Goal: Task Accomplishment & Management: Complete application form

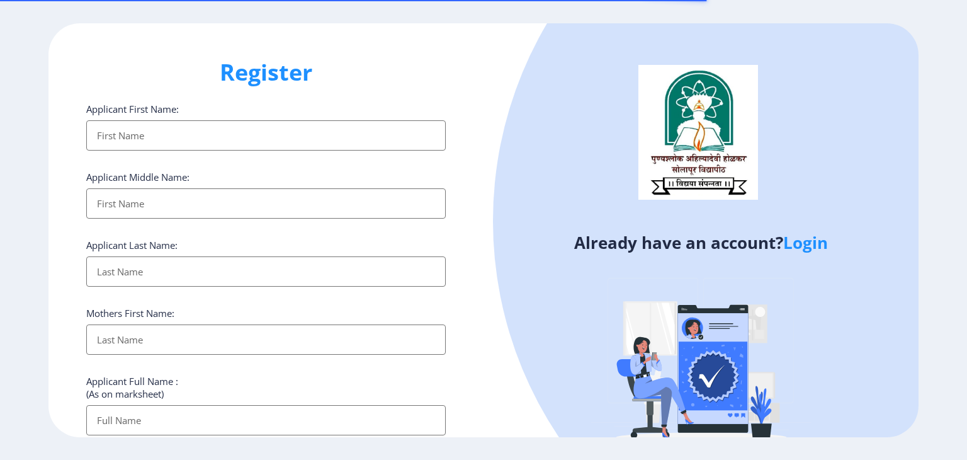
select select
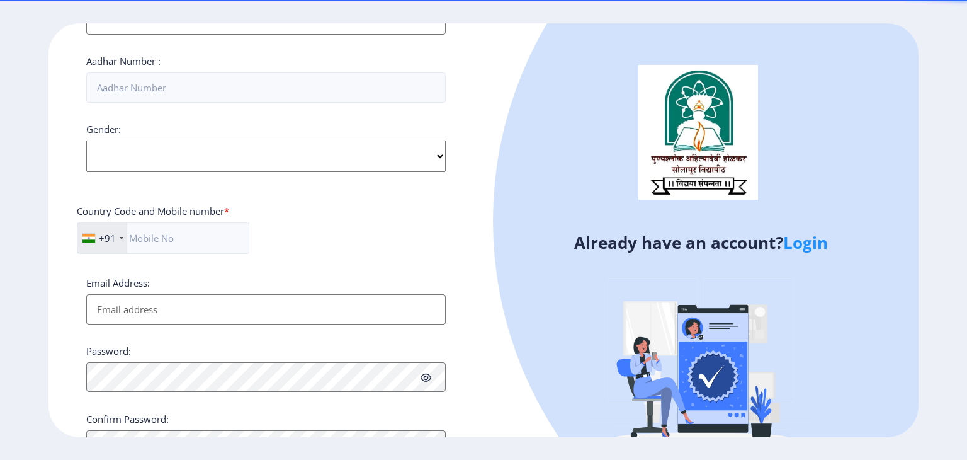
scroll to position [461, 0]
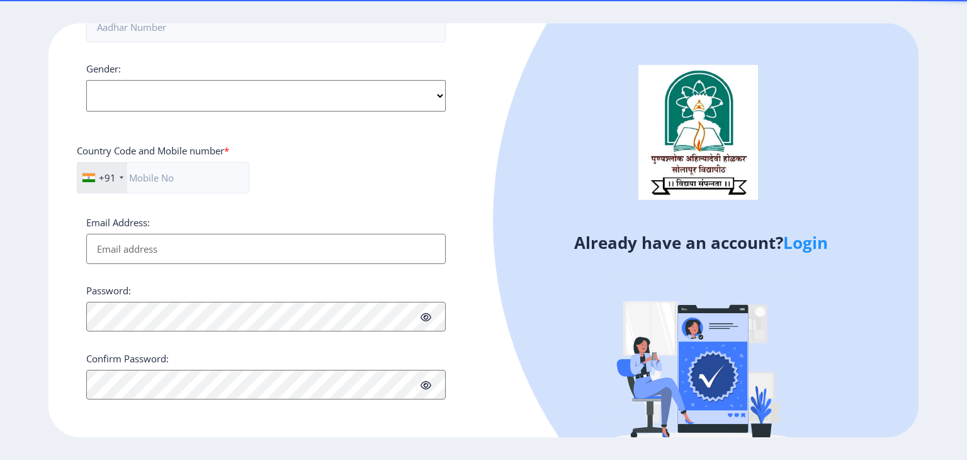
click at [265, 258] on input "Email Address:" at bounding box center [266, 249] width 360 height 30
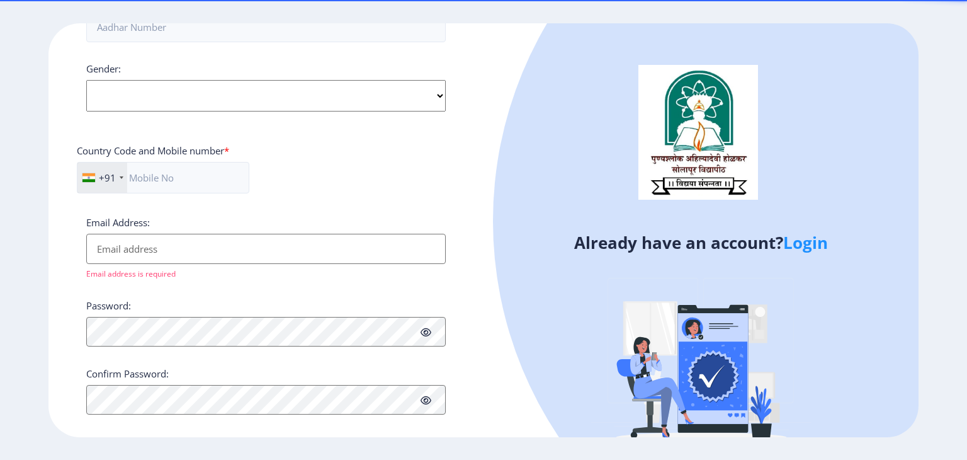
click at [488, 196] on div "Already have an account? Login" at bounding box center [701, 248] width 435 height 451
click at [471, 190] on div "Register Applicant First Name: Applicant Middle Name: Applicant Last Name: Moth…" at bounding box center [265, 230] width 435 height 414
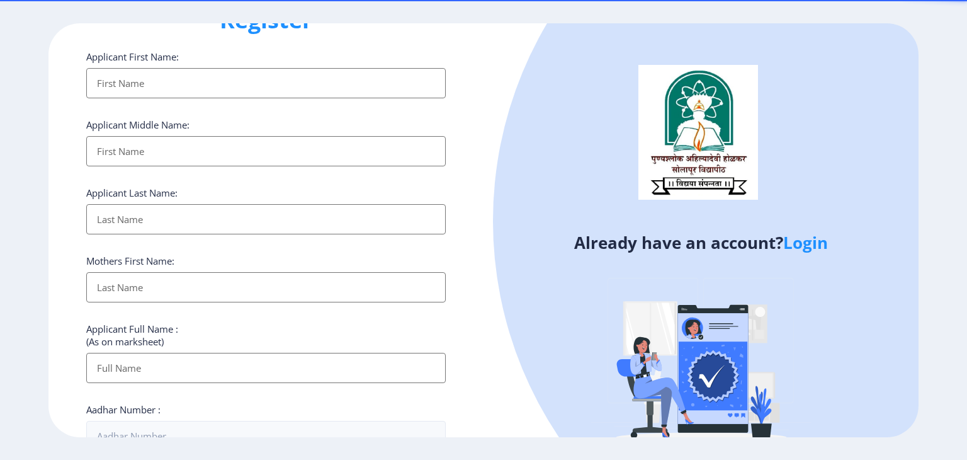
scroll to position [0, 0]
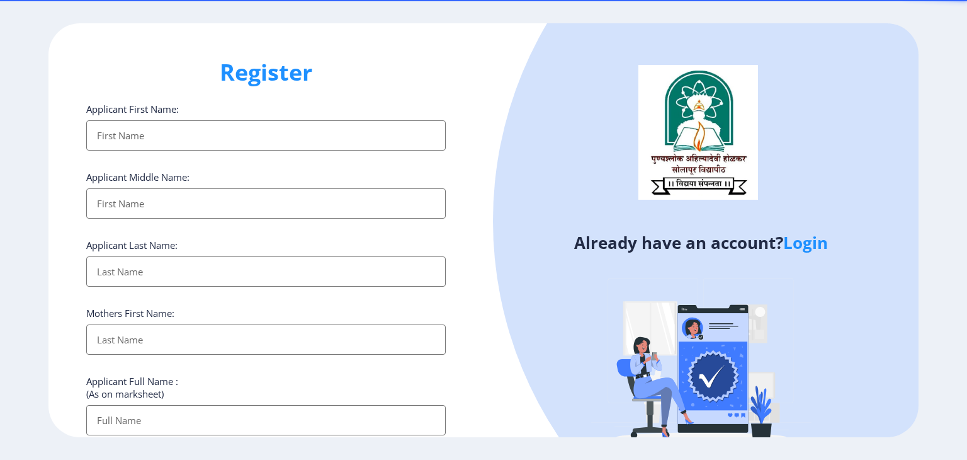
click at [811, 242] on link "Login" at bounding box center [805, 242] width 45 height 23
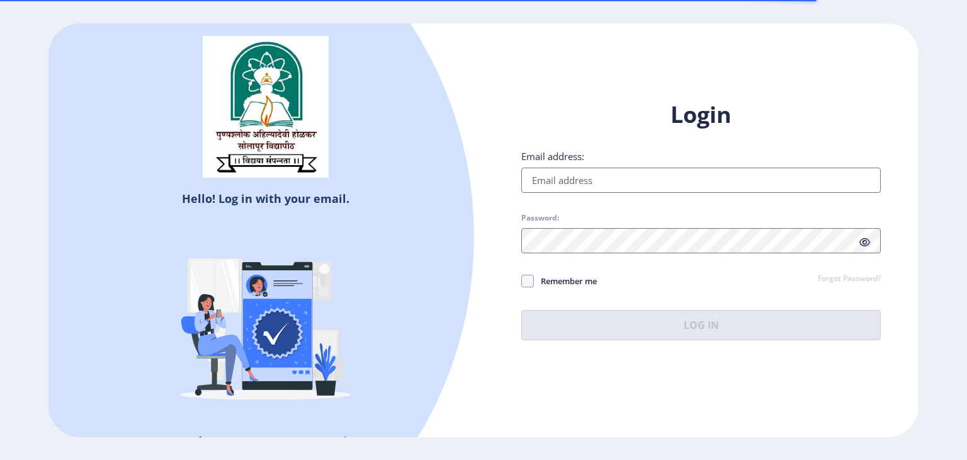
click at [706, 193] on div "Login Email address: Password: Remember me Forgot Password? Log In" at bounding box center [701, 219] width 360 height 241
click at [702, 178] on input "Email address:" at bounding box center [701, 180] width 360 height 25
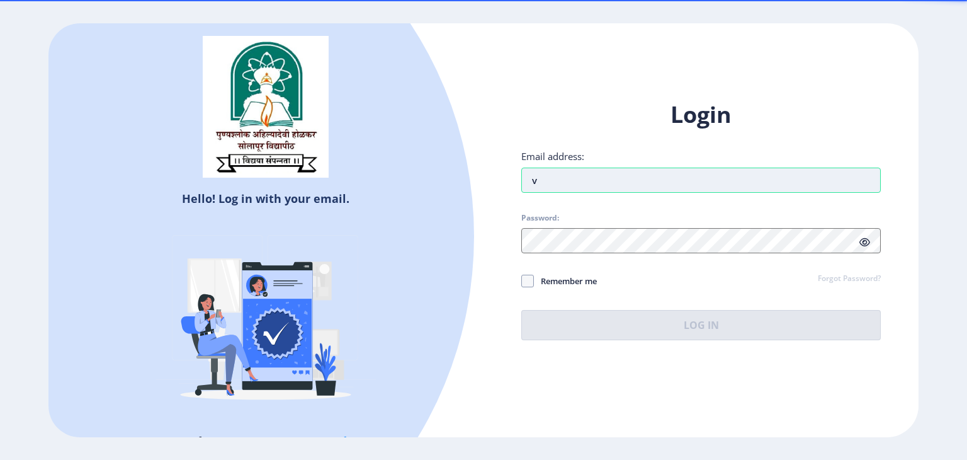
type input "vaibhavkasbe031999@gmail.com"
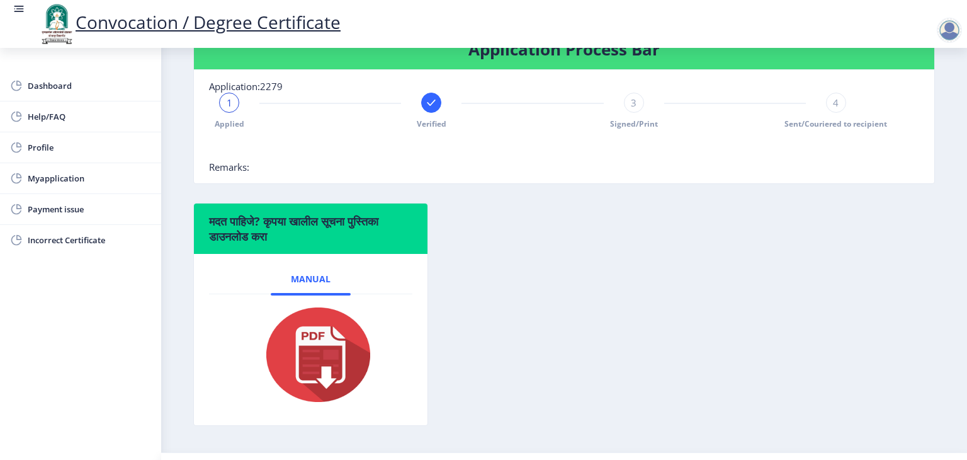
scroll to position [198, 0]
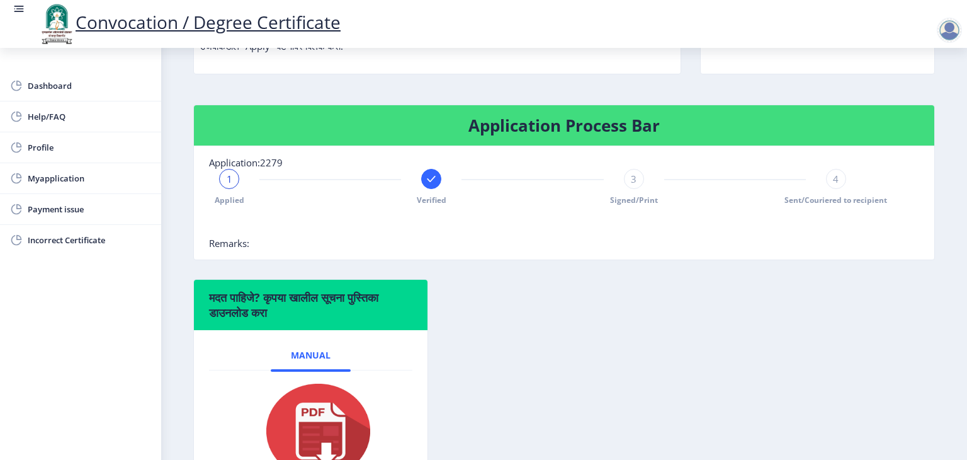
click at [632, 185] on span "3" at bounding box center [634, 179] width 6 height 13
click at [836, 189] on div "4" at bounding box center [836, 179] width 20 height 20
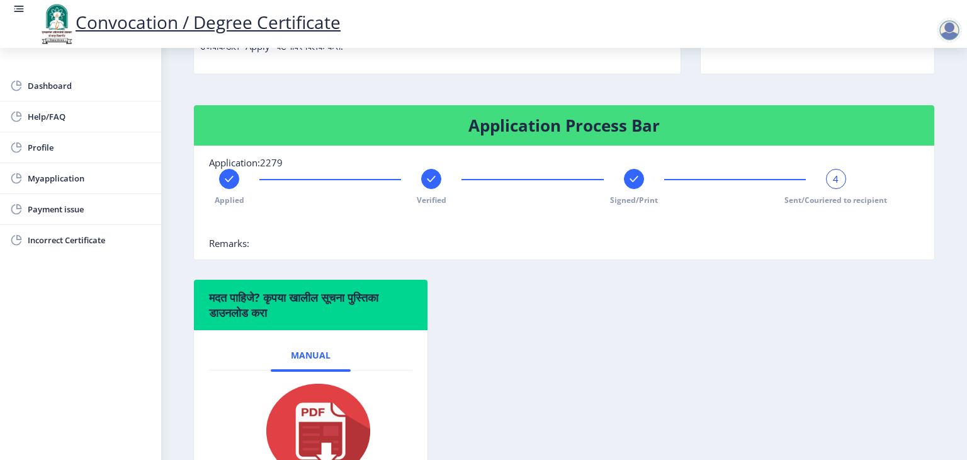
click at [628, 185] on rect at bounding box center [634, 179] width 13 height 13
click at [428, 185] on rect at bounding box center [431, 179] width 13 height 13
click at [230, 185] on rect at bounding box center [229, 179] width 13 height 13
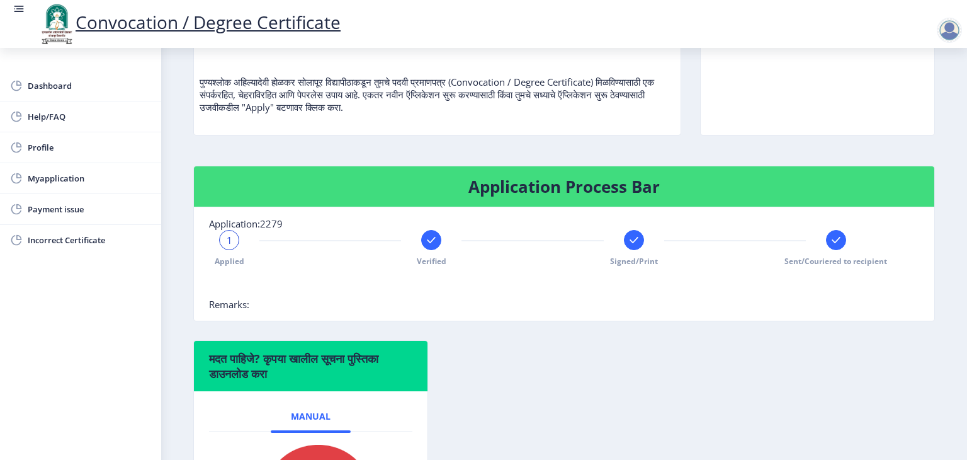
scroll to position [0, 0]
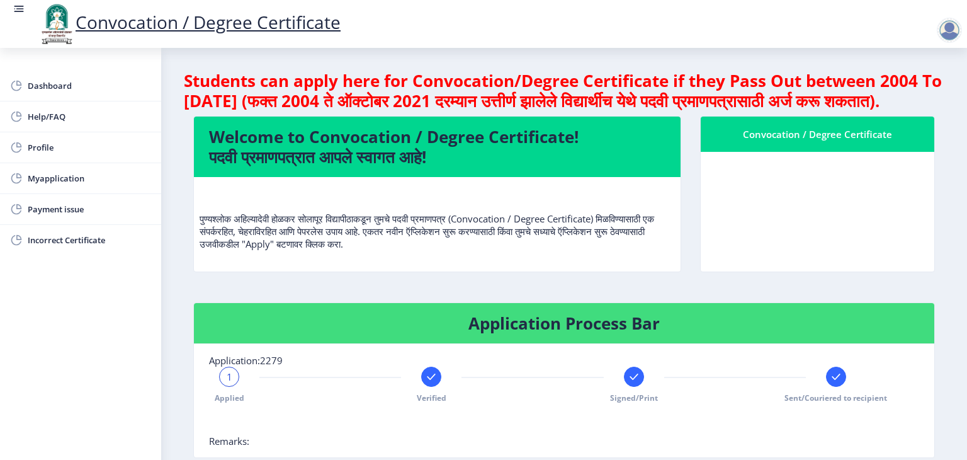
click at [946, 27] on div at bounding box center [949, 30] width 25 height 25
click at [918, 94] on span "Log out" at bounding box center [917, 98] width 81 height 15
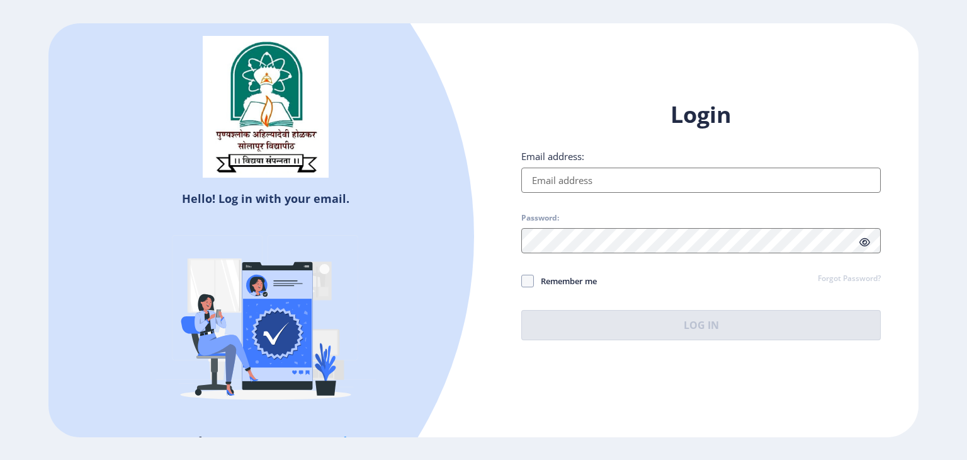
click at [583, 183] on input "Email address:" at bounding box center [701, 180] width 360 height 25
click at [554, 156] on label "Email address:" at bounding box center [552, 156] width 63 height 13
click at [554, 168] on input "Email address:" at bounding box center [701, 180] width 360 height 25
click at [554, 156] on label "Email address:" at bounding box center [552, 156] width 63 height 13
click at [554, 168] on input "Email address:" at bounding box center [701, 180] width 360 height 25
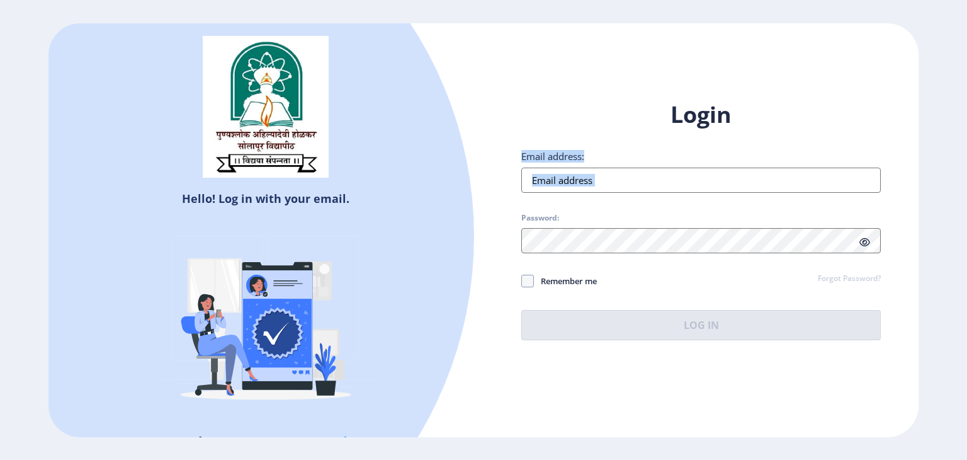
click at [554, 156] on label "Email address:" at bounding box center [552, 156] width 63 height 13
click at [554, 168] on input "Email address:" at bounding box center [701, 180] width 360 height 25
click at [554, 174] on input "Email address:" at bounding box center [701, 180] width 360 height 25
click at [506, 124] on div "Login Email address: Password: Remember me Forgot Password? Log In Don't have a…" at bounding box center [701, 230] width 435 height 298
click at [591, 166] on div "Email address:" at bounding box center [701, 171] width 360 height 43
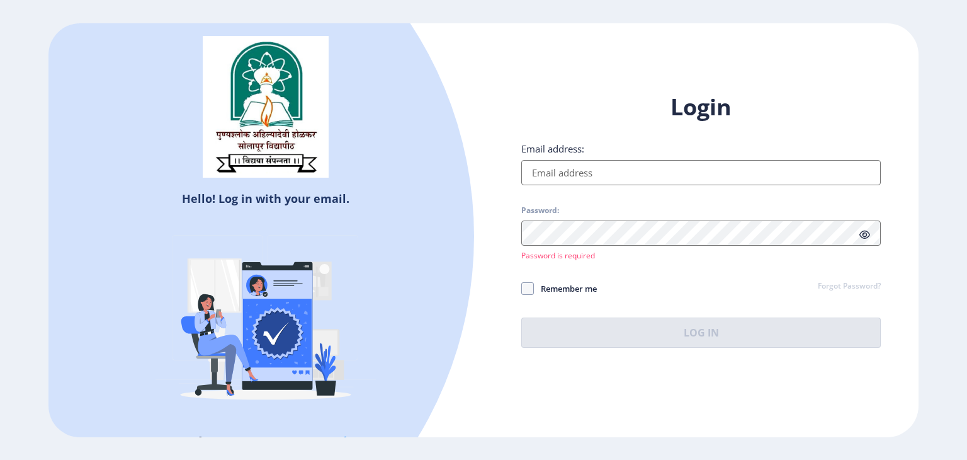
click at [591, 166] on input "Email address:" at bounding box center [701, 172] width 360 height 25
type input "vaibhavkasbe031999@gmail.com"
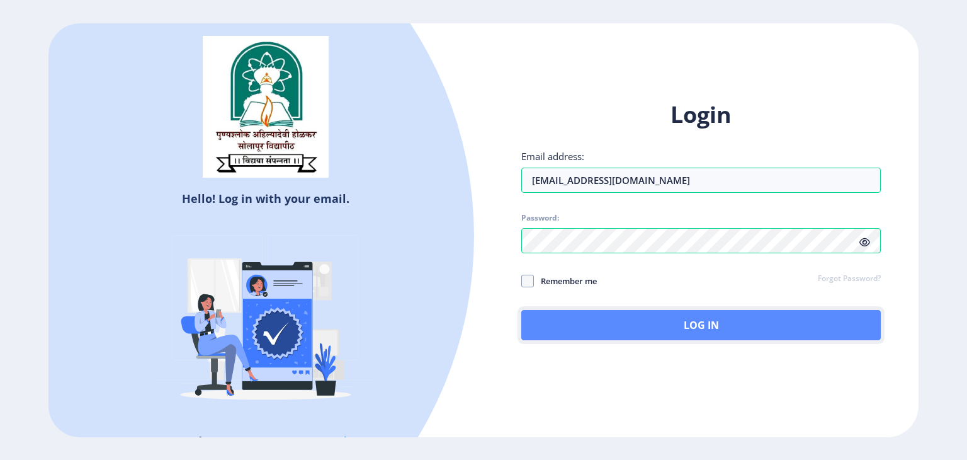
click at [730, 323] on button "Log In" at bounding box center [701, 325] width 360 height 30
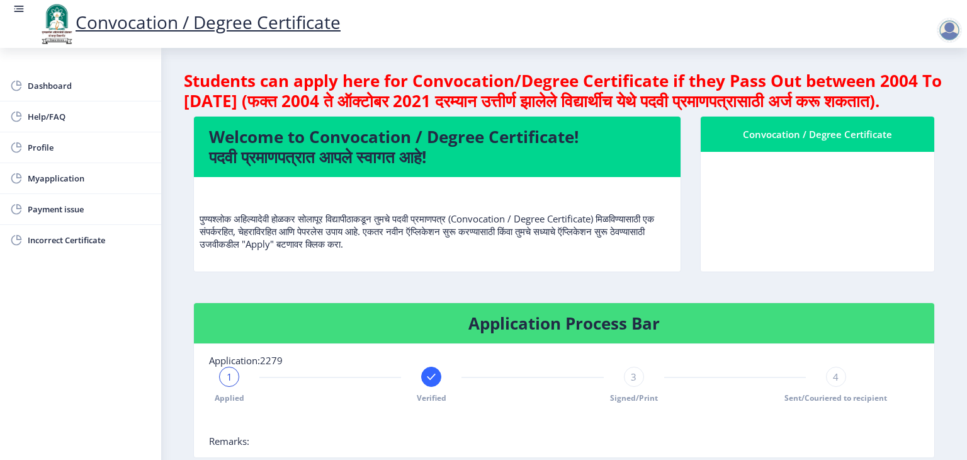
scroll to position [189, 0]
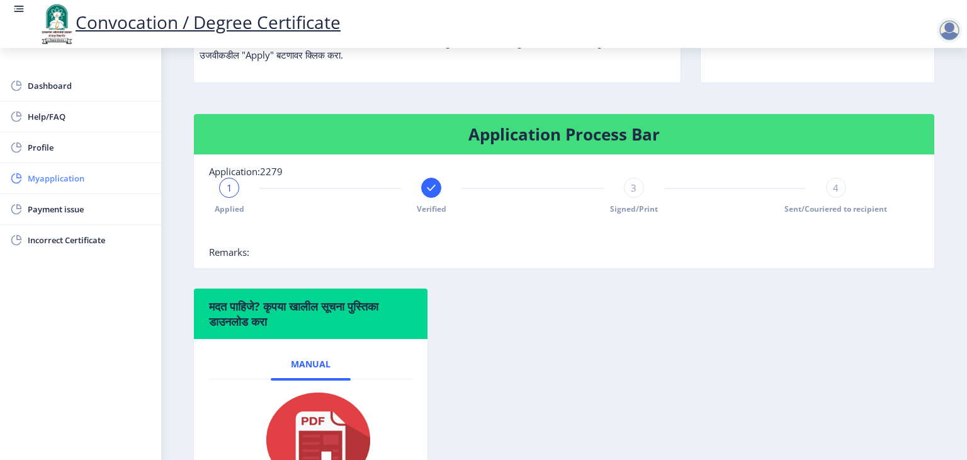
click at [63, 177] on span "Myapplication" at bounding box center [89, 178] width 123 height 15
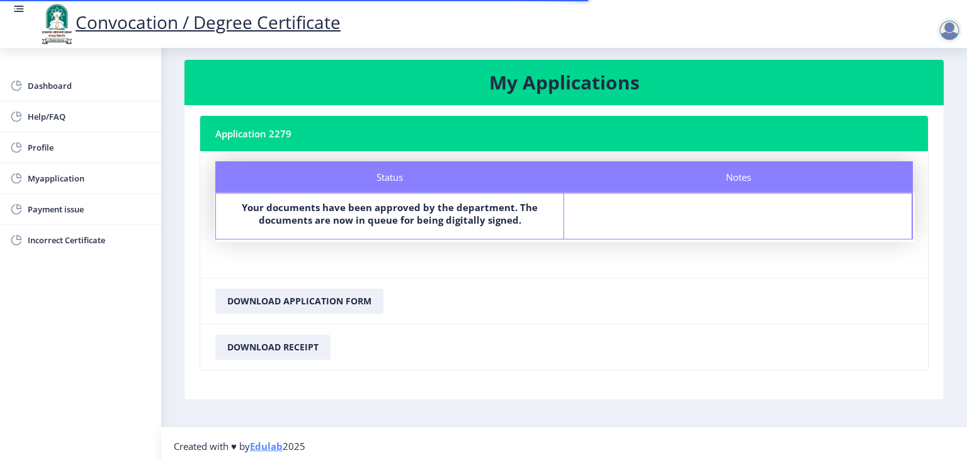
scroll to position [15, 0]
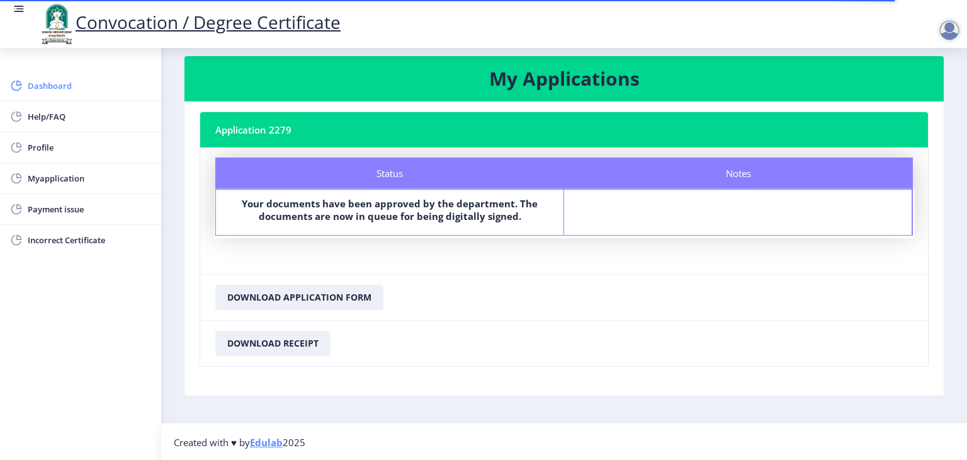
click at [51, 86] on span "Dashboard" at bounding box center [89, 85] width 123 height 15
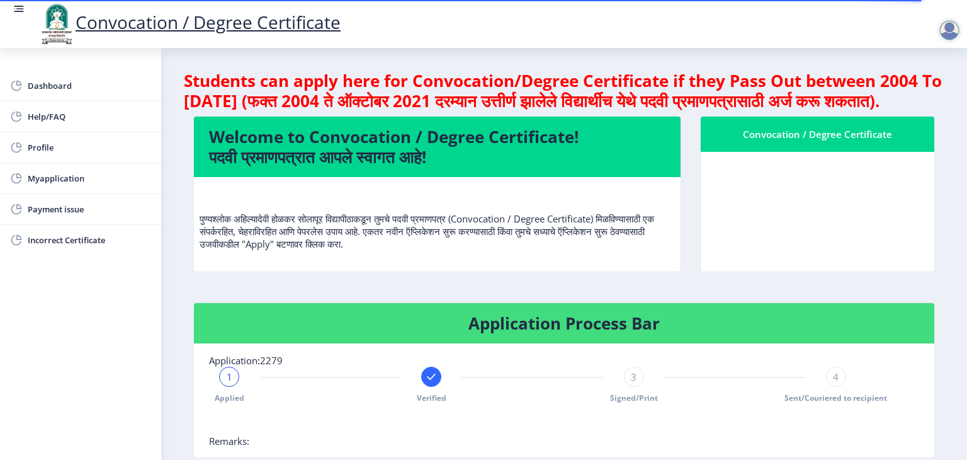
click at [953, 29] on div at bounding box center [949, 30] width 25 height 25
click at [916, 100] on span "Log out" at bounding box center [917, 98] width 81 height 15
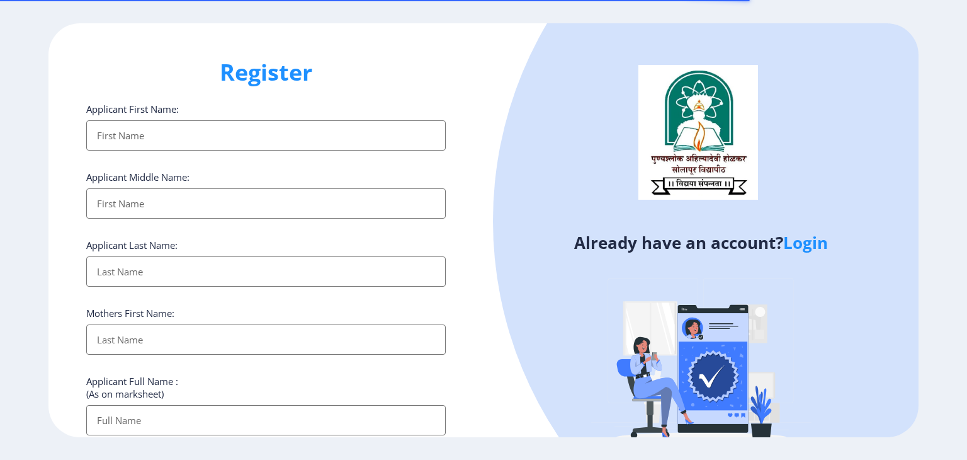
select select
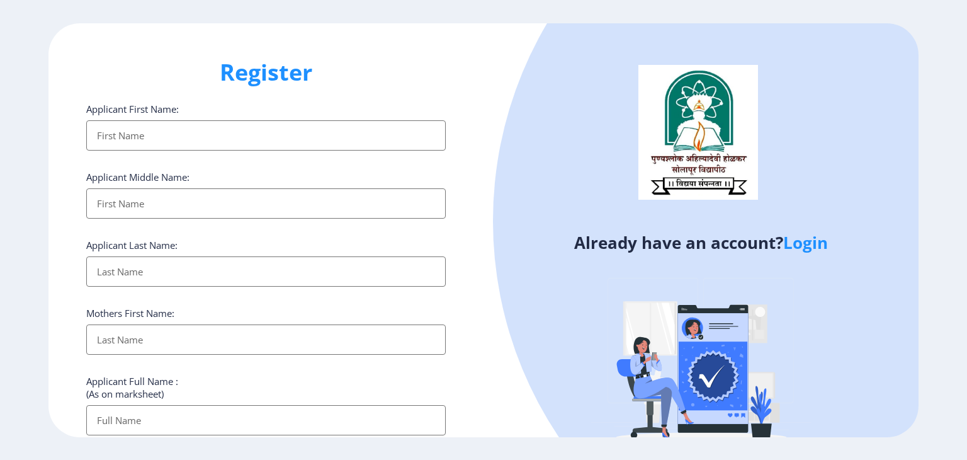
click at [259, 137] on input "Applicant First Name:" at bounding box center [266, 135] width 360 height 30
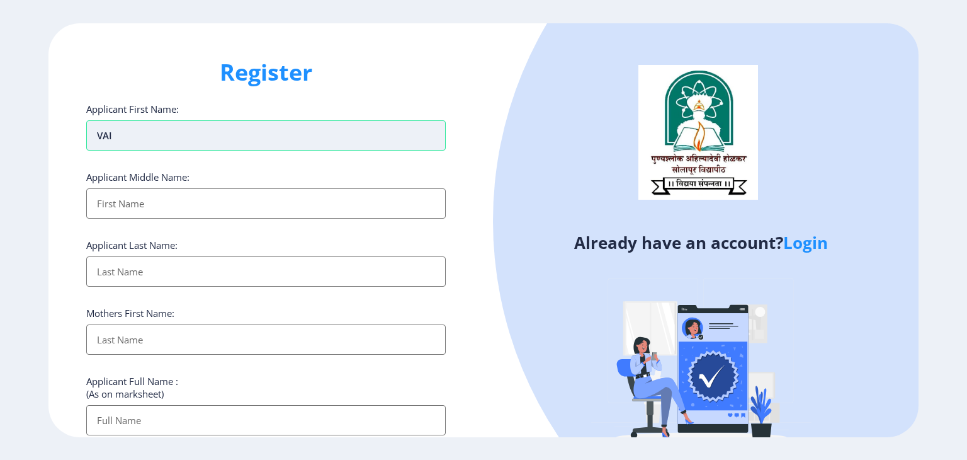
type input "[PERSON_NAME]"
type input "DNYANDEV"
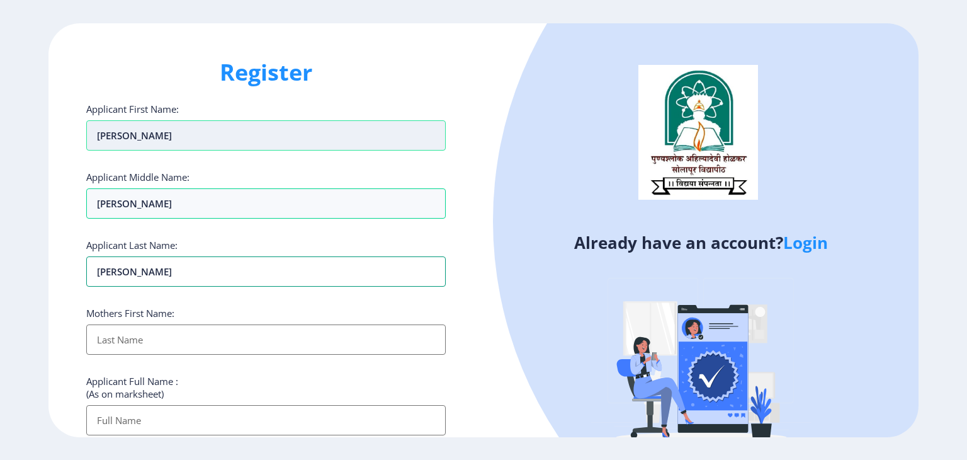
type input "[PERSON_NAME]"
type input "KALPANA"
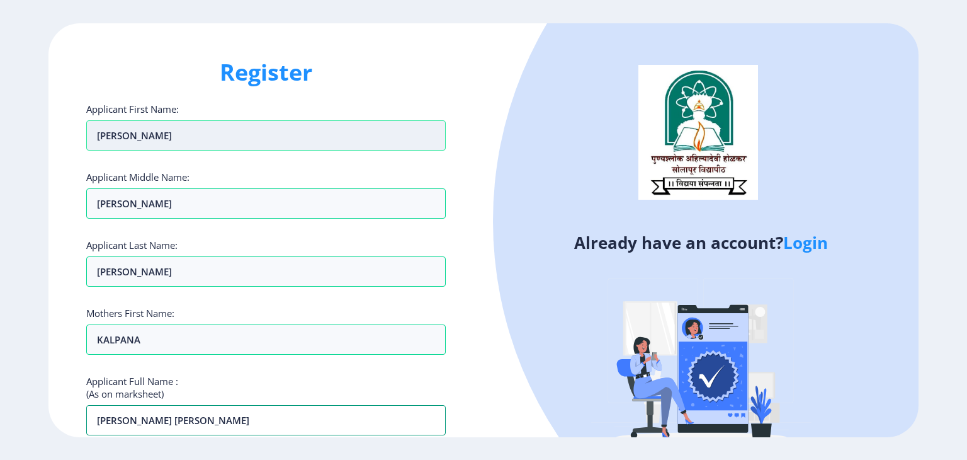
type input "[PERSON_NAME] [PERSON_NAME]"
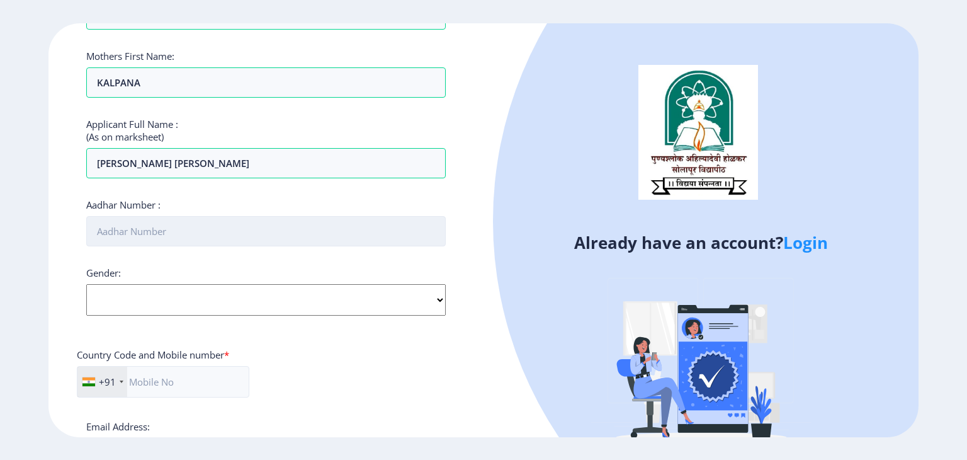
click at [257, 232] on input "Aadhar Number :" at bounding box center [266, 231] width 360 height 30
click at [319, 229] on input "Aadhar Number :" at bounding box center [266, 231] width 360 height 30
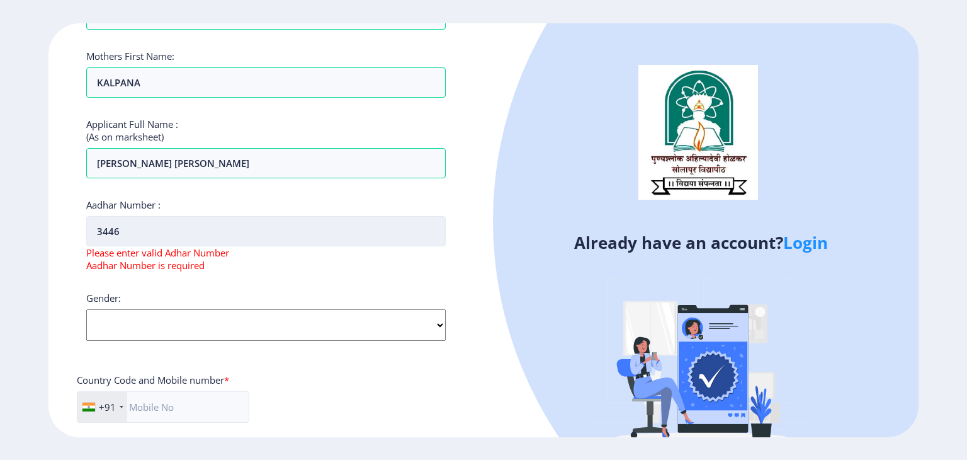
type input "344694417821"
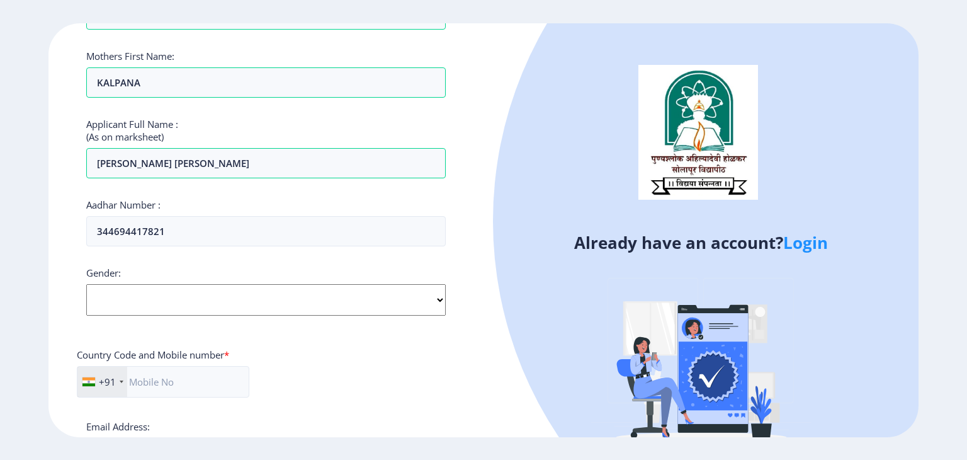
select select "[DEMOGRAPHIC_DATA]"
click at [86, 284] on select "Select Gender Male Female Other" at bounding box center [266, 299] width 360 height 31
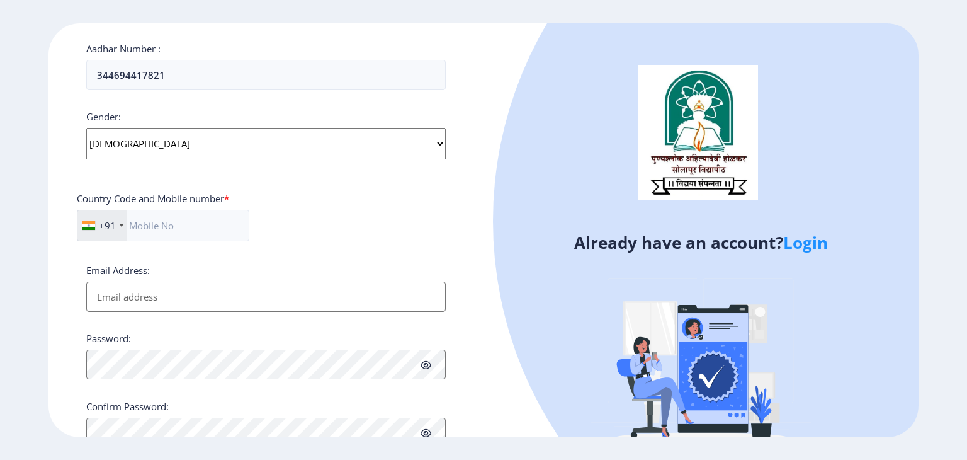
scroll to position [446, 0]
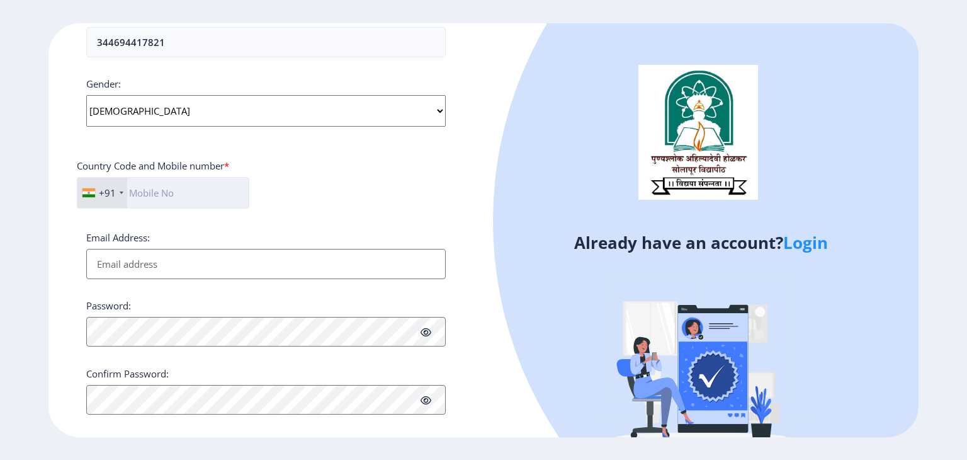
click at [196, 190] on input "text" at bounding box center [163, 192] width 173 height 31
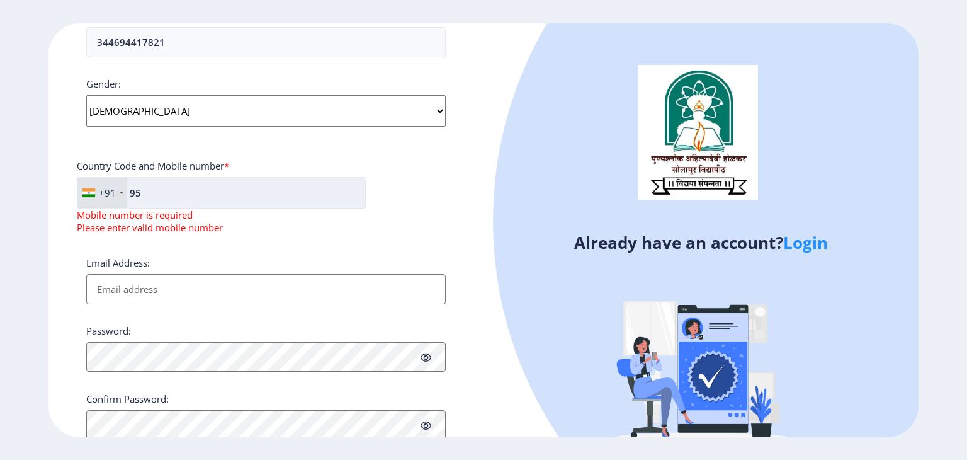
type input "9"
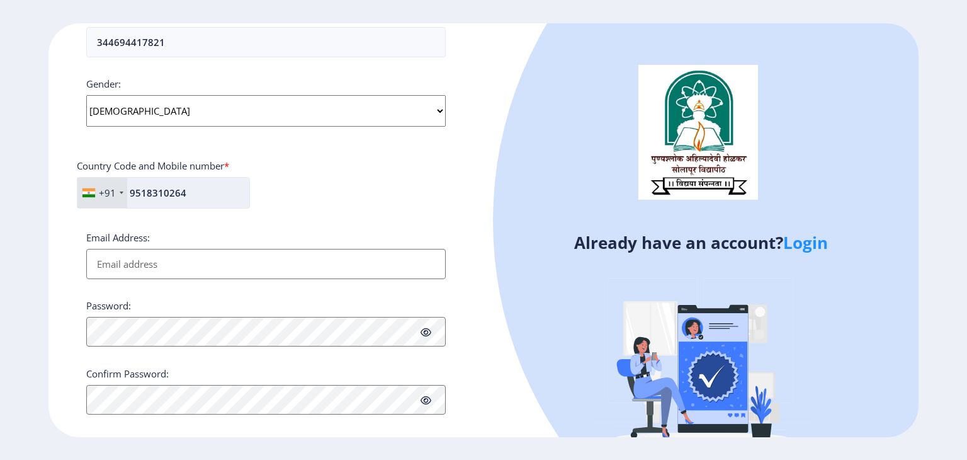
type input "9518310264"
type input "[EMAIL_ADDRESS][DOMAIN_NAME]"
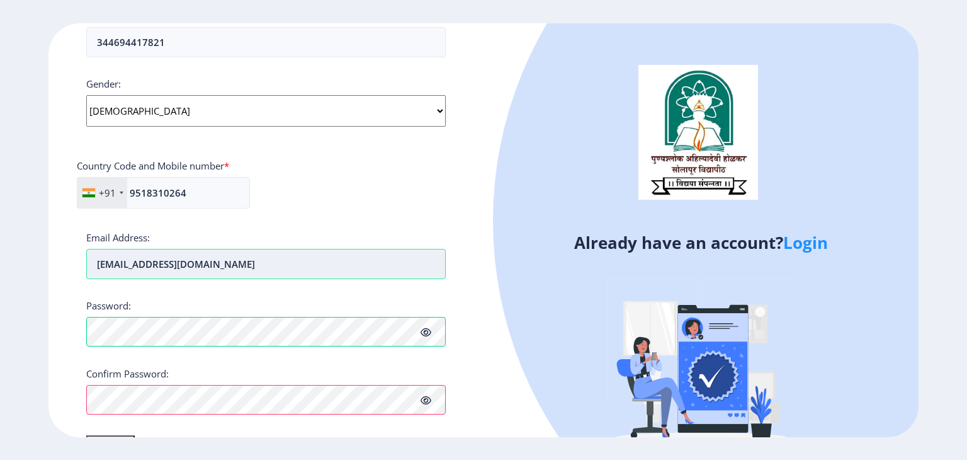
click at [274, 261] on input "[EMAIL_ADDRESS][DOMAIN_NAME]" at bounding box center [266, 264] width 360 height 30
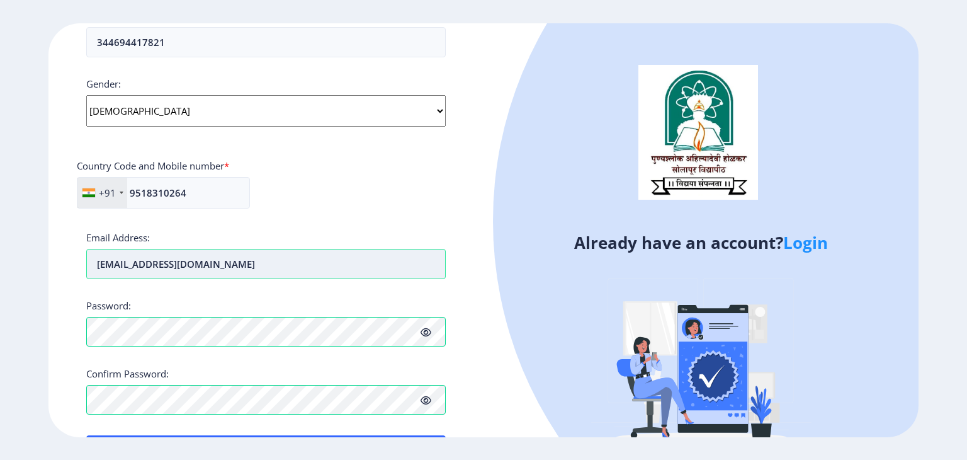
click at [274, 261] on input "[EMAIL_ADDRESS][DOMAIN_NAME]" at bounding box center [266, 264] width 360 height 30
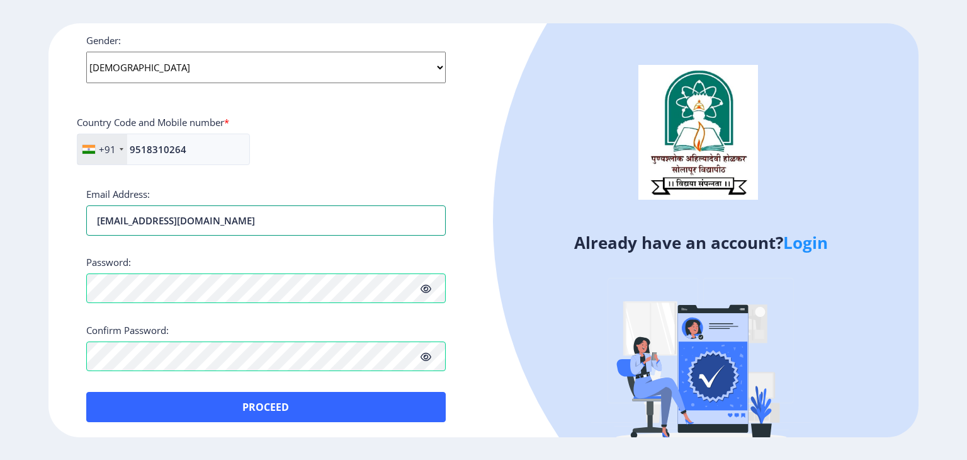
scroll to position [491, 0]
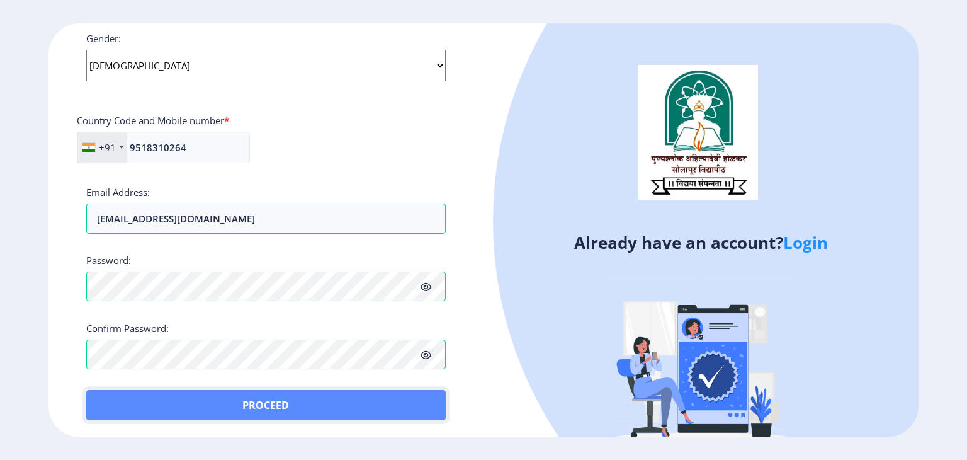
click at [286, 400] on button "Proceed" at bounding box center [266, 405] width 360 height 30
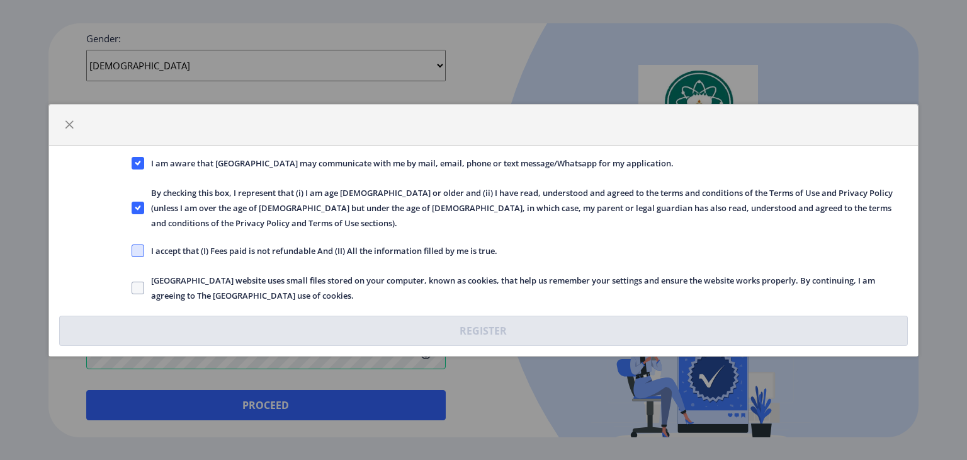
click at [140, 244] on span at bounding box center [138, 250] width 13 height 13
click at [132, 250] on input "I accept that (I) Fees paid is not refundable And (II) All the information fill…" at bounding box center [132, 250] width 1 height 1
checkbox input "true"
click at [140, 273] on label "Solapur University website uses small files stored on your computer, known as c…" at bounding box center [520, 288] width 777 height 30
click at [132, 287] on input "Solapur University website uses small files stored on your computer, known as c…" at bounding box center [132, 287] width 1 height 1
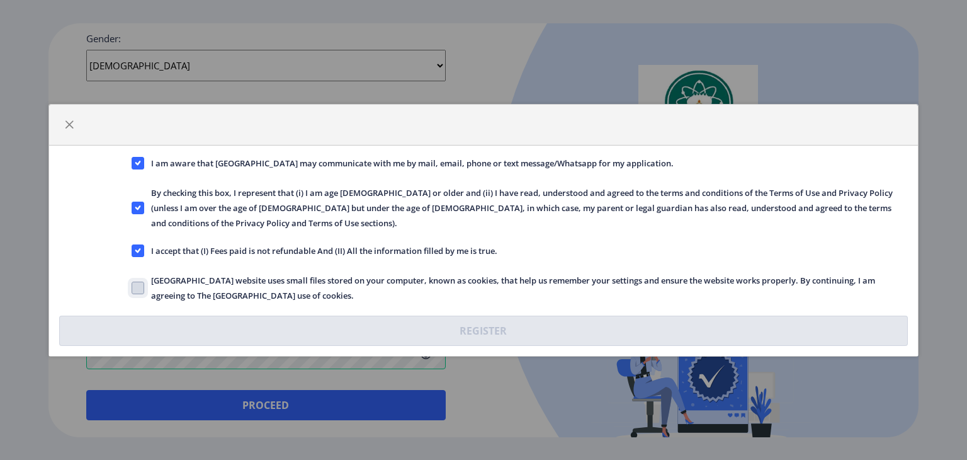
checkbox input "true"
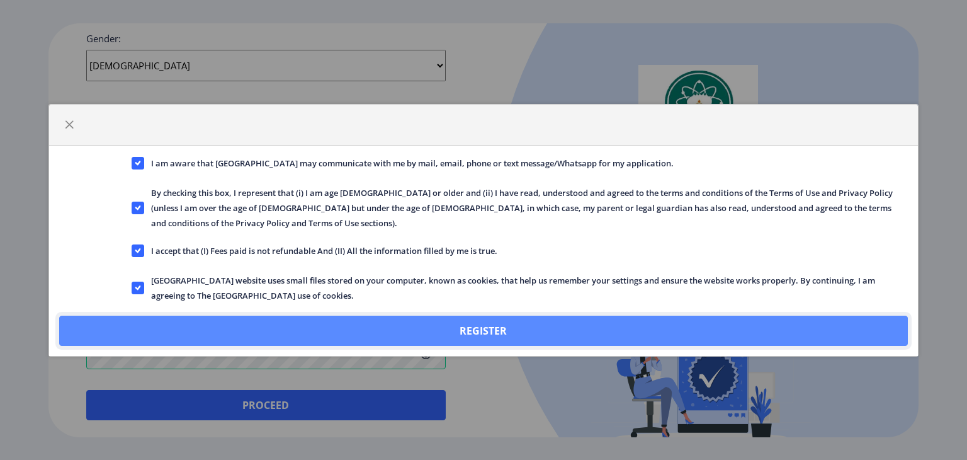
click at [380, 315] on button "Register" at bounding box center [483, 330] width 849 height 30
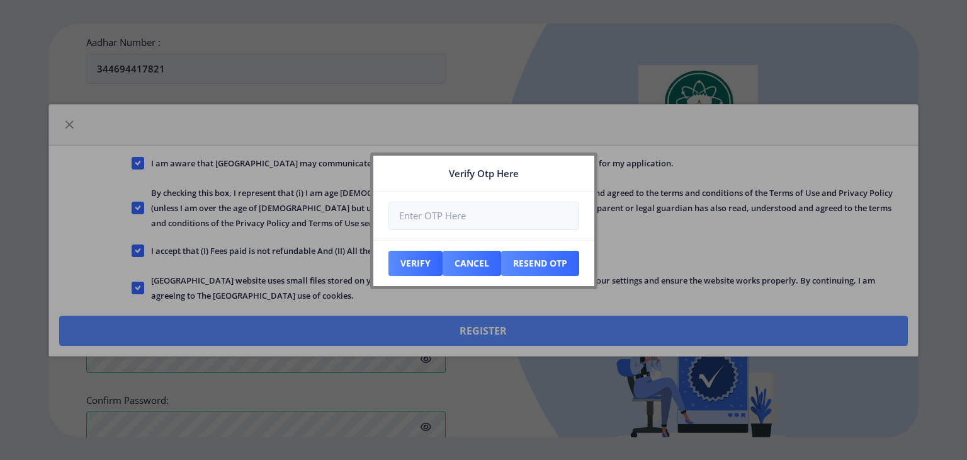
scroll to position [562, 0]
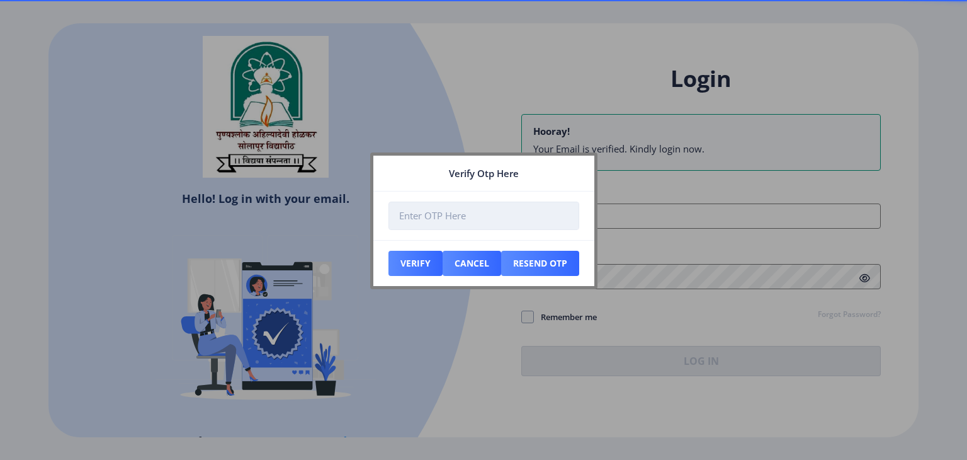
click at [475, 222] on input "number" at bounding box center [484, 216] width 191 height 28
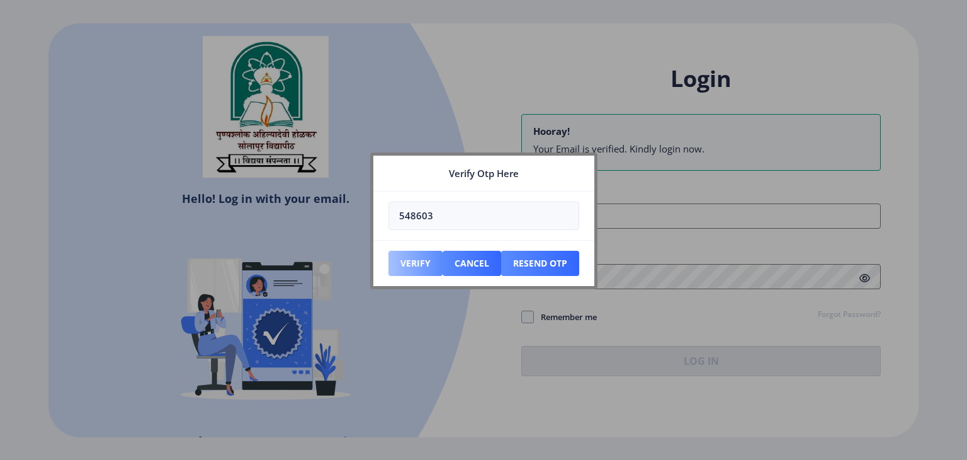
type input "548603"
click at [421, 256] on button "Verify" at bounding box center [416, 263] width 54 height 25
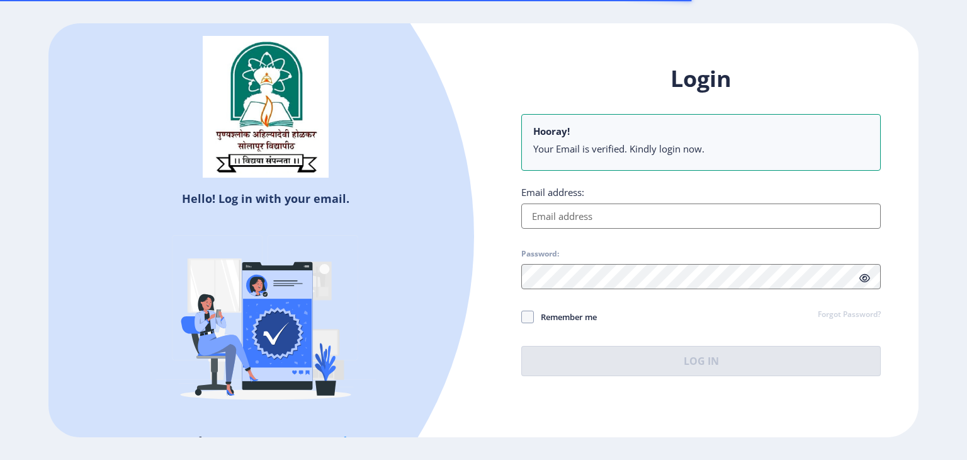
click at [615, 222] on input "Email address:" at bounding box center [701, 215] width 360 height 25
paste input "vaibhavkasbe8157@gmail.com"
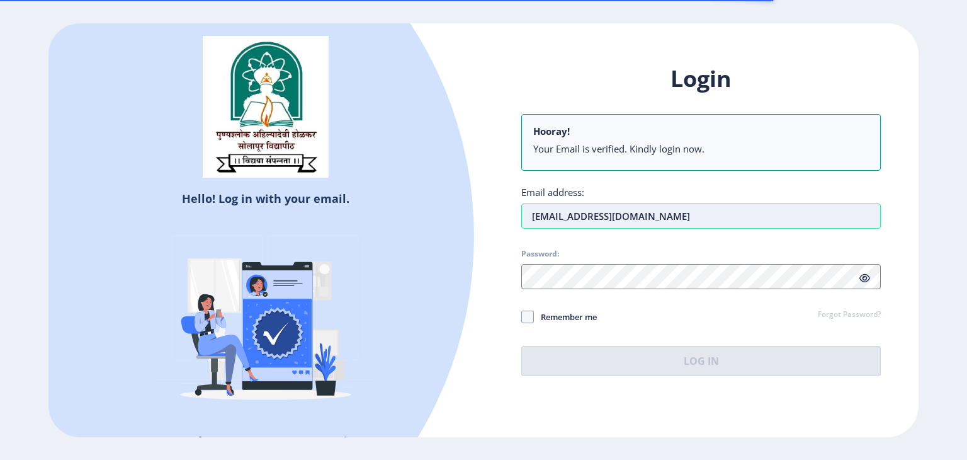
type input "vaibhavkasbe8157@gmail.com"
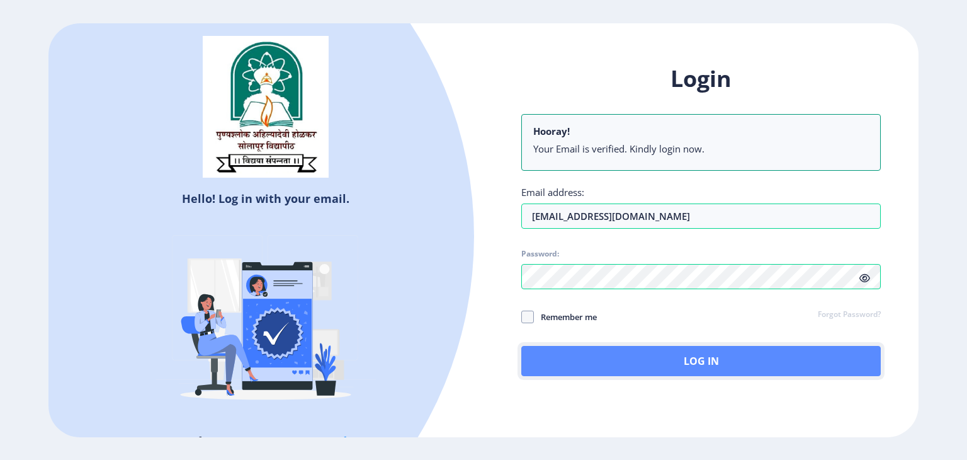
click at [630, 353] on button "Log In" at bounding box center [701, 361] width 360 height 30
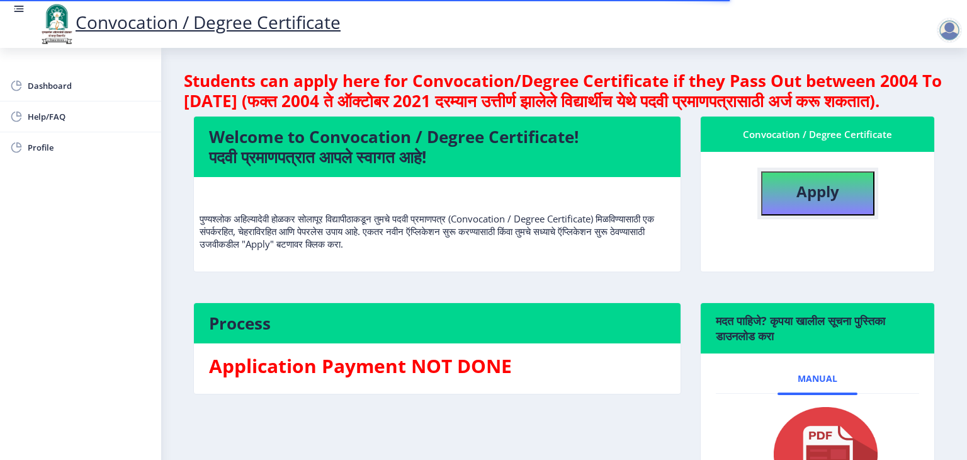
click at [821, 202] on b "Apply" at bounding box center [818, 191] width 43 height 21
select select
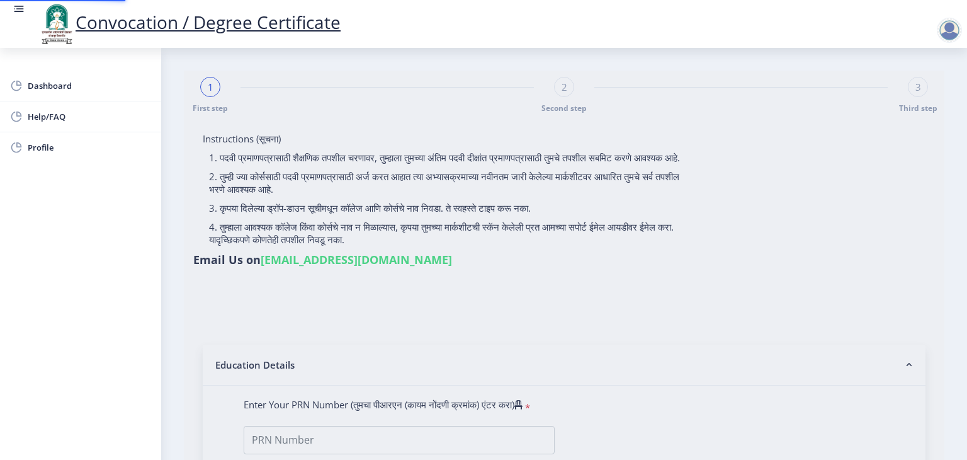
type input "KASBE VAISHALI DNYANDEV"
type input "KALPANA"
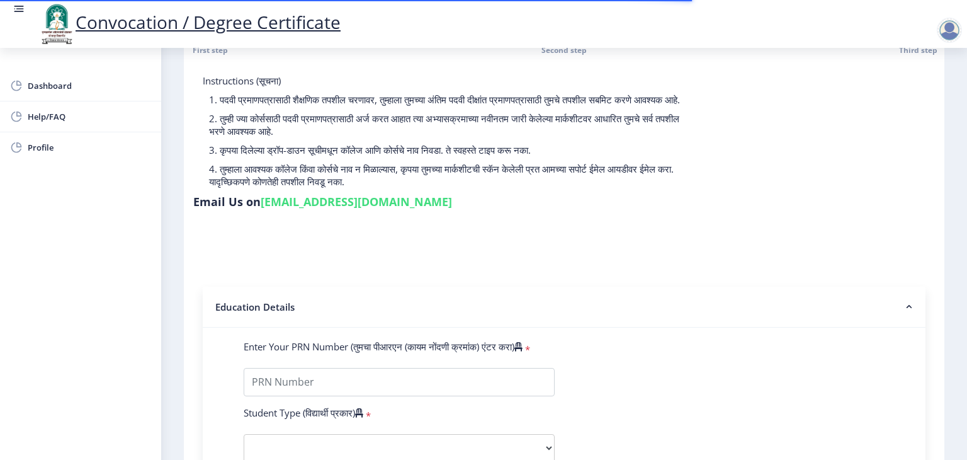
scroll to position [189, 0]
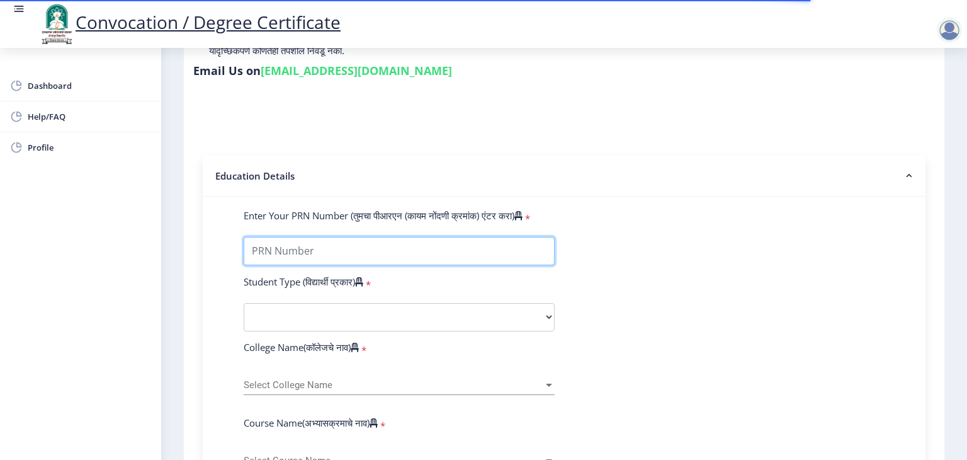
click at [446, 246] on input "Enter Your PRN Number (तुमचा पीआरएन (कायम नोंदणी क्रमांक) एंटर करा)" at bounding box center [399, 251] width 311 height 28
type input "2009032500217594"
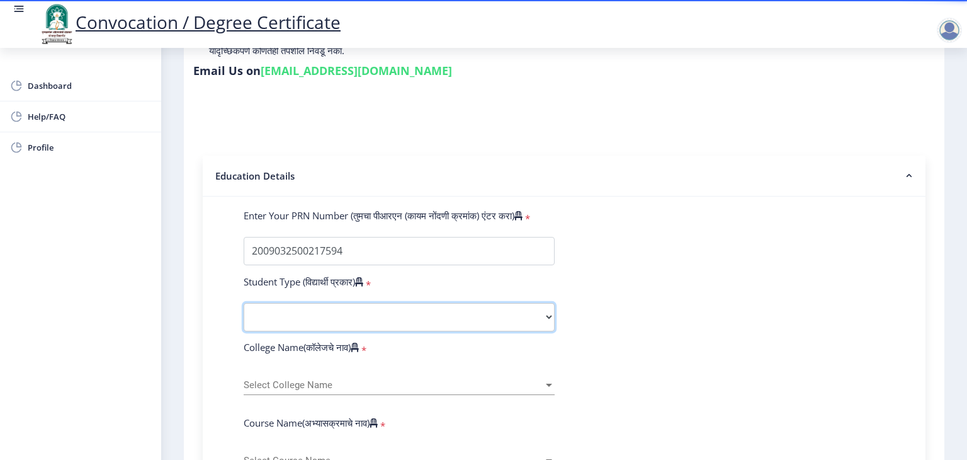
click at [453, 315] on select "Select Student Type Regular External" at bounding box center [399, 317] width 311 height 28
select select "Regular"
click at [244, 303] on select "Select Student Type Regular External" at bounding box center [399, 317] width 311 height 28
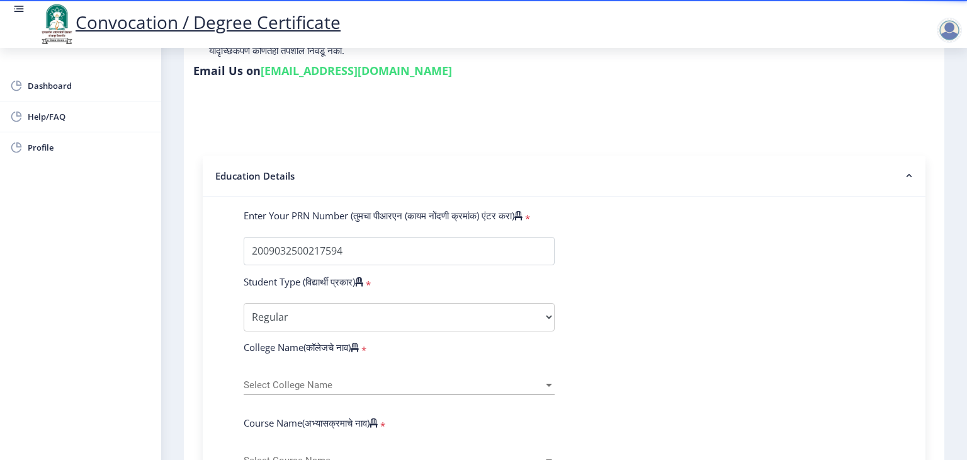
click at [332, 380] on span "Select College Name" at bounding box center [394, 385] width 300 height 11
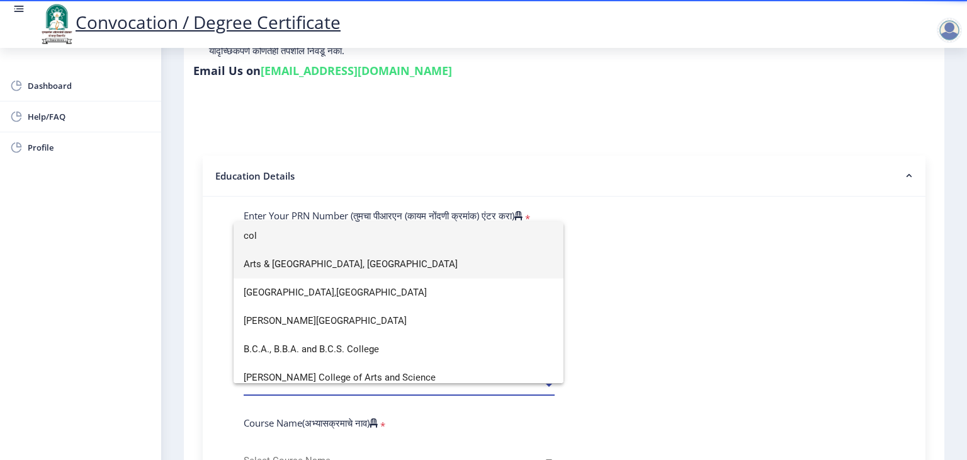
scroll to position [8, 0]
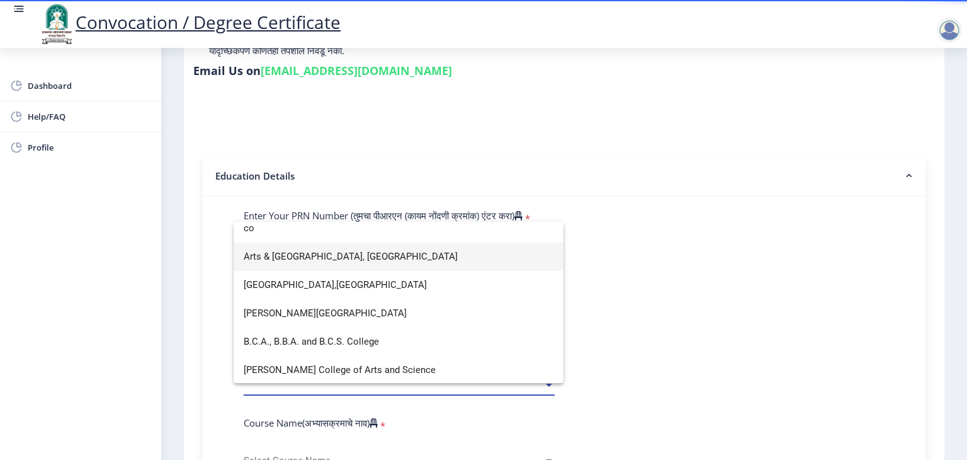
type input "c"
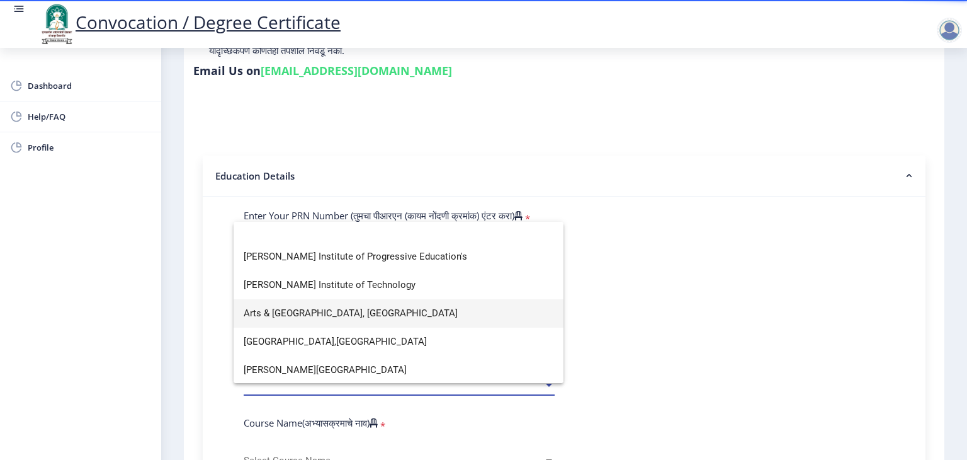
scroll to position [0, 0]
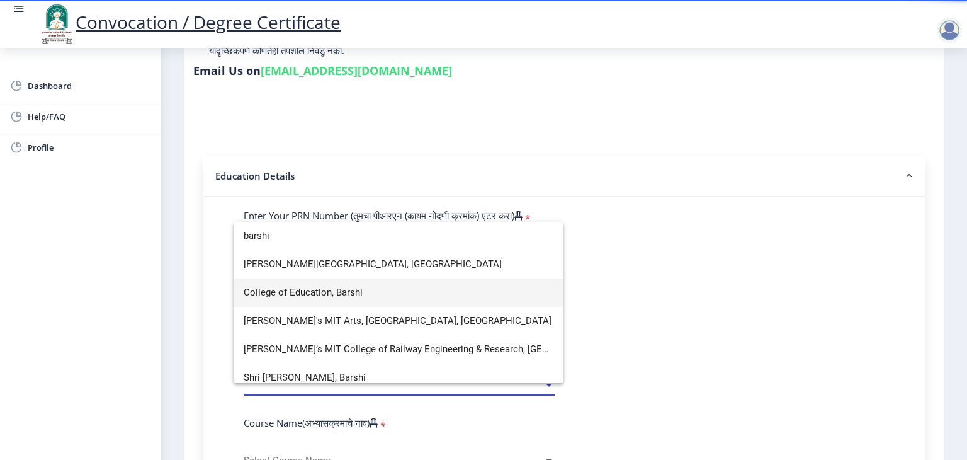
type input "barshi"
click at [334, 293] on span "College of Education, Barshi" at bounding box center [399, 292] width 310 height 28
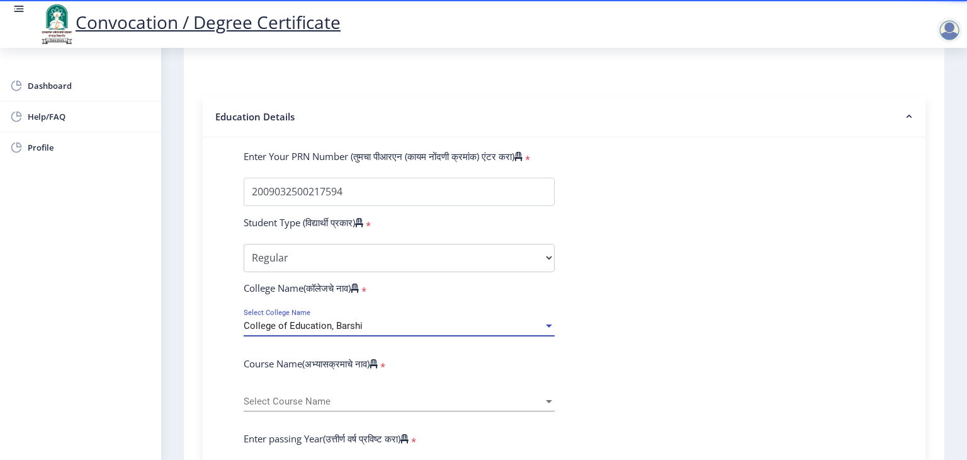
scroll to position [378, 0]
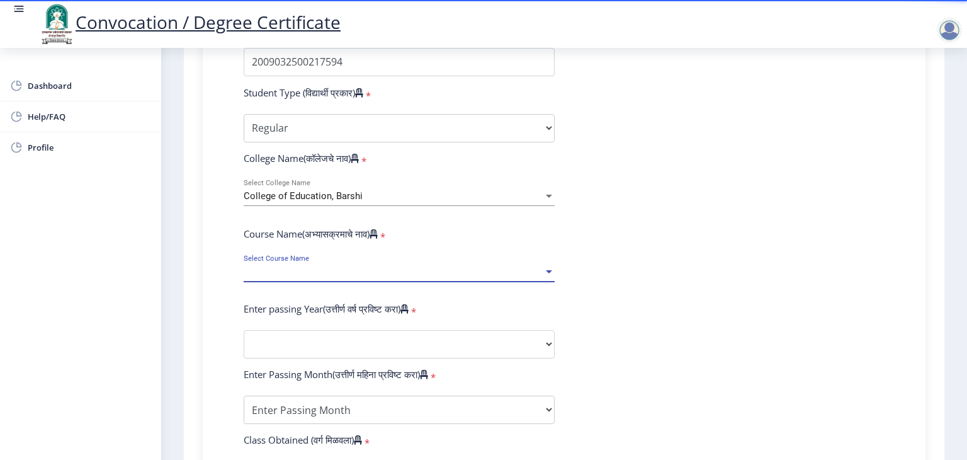
click at [339, 266] on span "Select Course Name" at bounding box center [394, 271] width 300 height 11
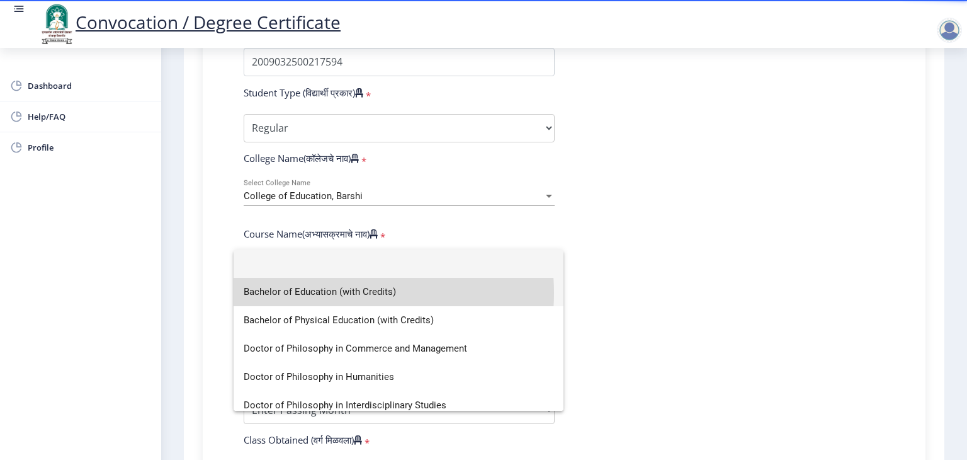
click at [339, 293] on span "Bachelor of Education (with Credits)" at bounding box center [399, 292] width 310 height 28
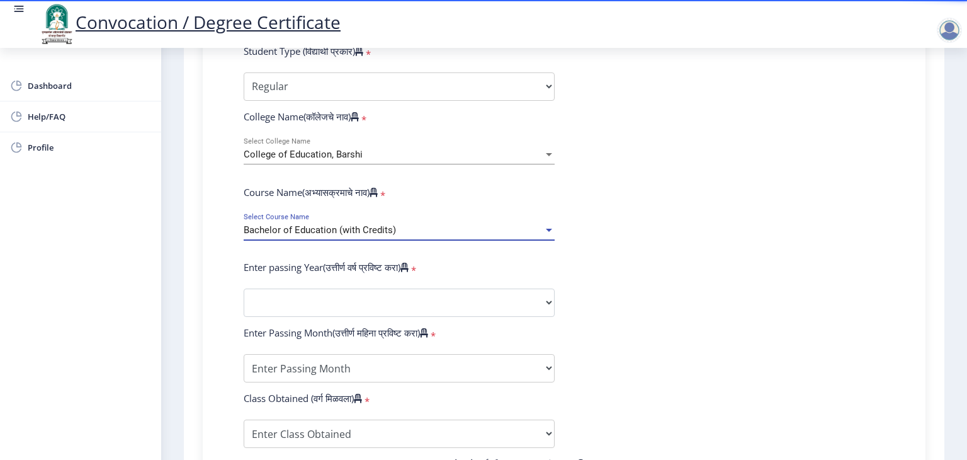
scroll to position [441, 0]
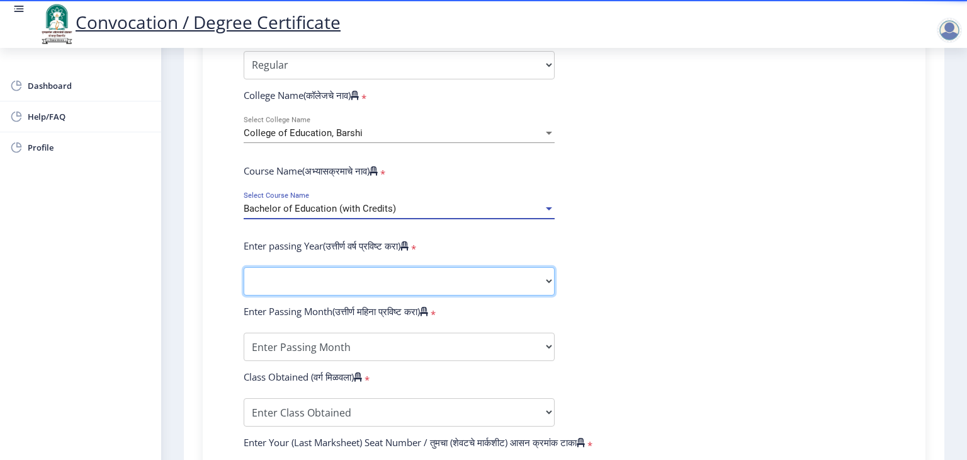
click at [350, 283] on select "2025 2024 2023 2022 2021 2020 2019 2018 2017 2016 2015 2014 2013 2012 2011 2010…" at bounding box center [399, 281] width 311 height 28
select select "2010"
click at [244, 267] on select "2025 2024 2023 2022 2021 2020 2019 2018 2017 2016 2015 2014 2013 2012 2011 2010…" at bounding box center [399, 281] width 311 height 28
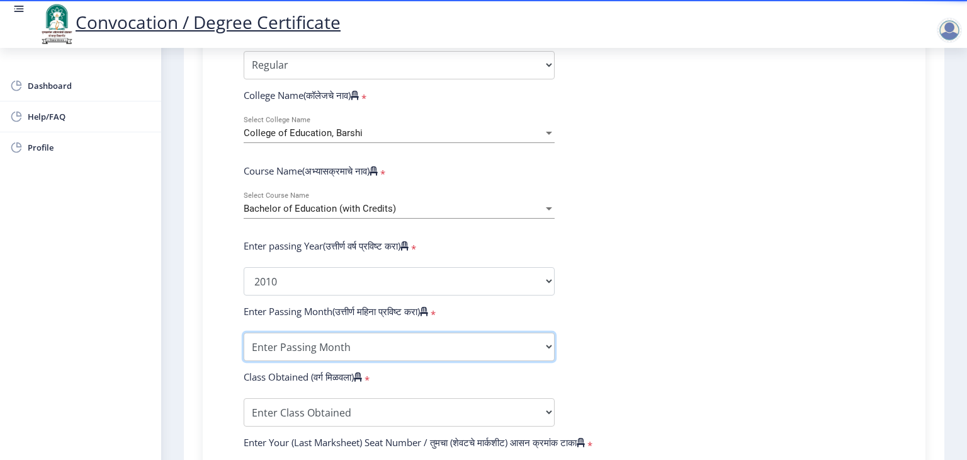
click at [367, 348] on select "Enter Passing Month March April May October November December" at bounding box center [399, 347] width 311 height 28
select select "March"
click at [244, 333] on select "Enter Passing Month March April May October November December" at bounding box center [399, 347] width 311 height 28
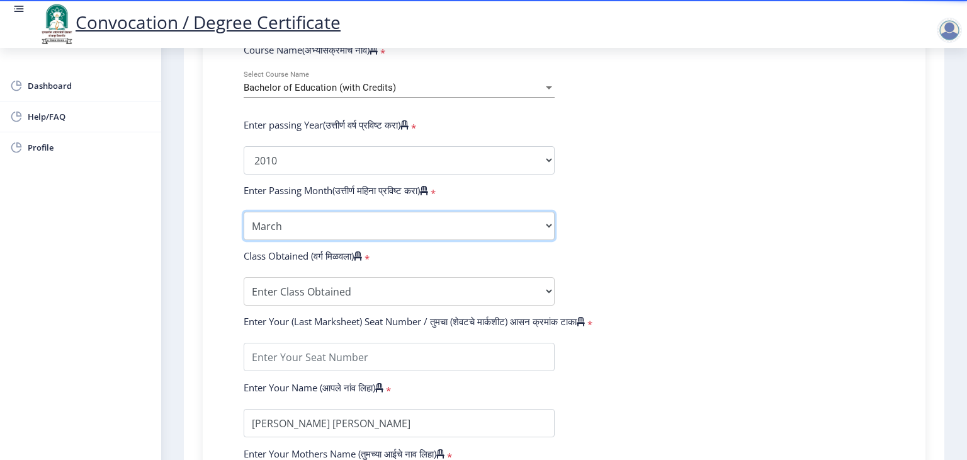
scroll to position [567, 0]
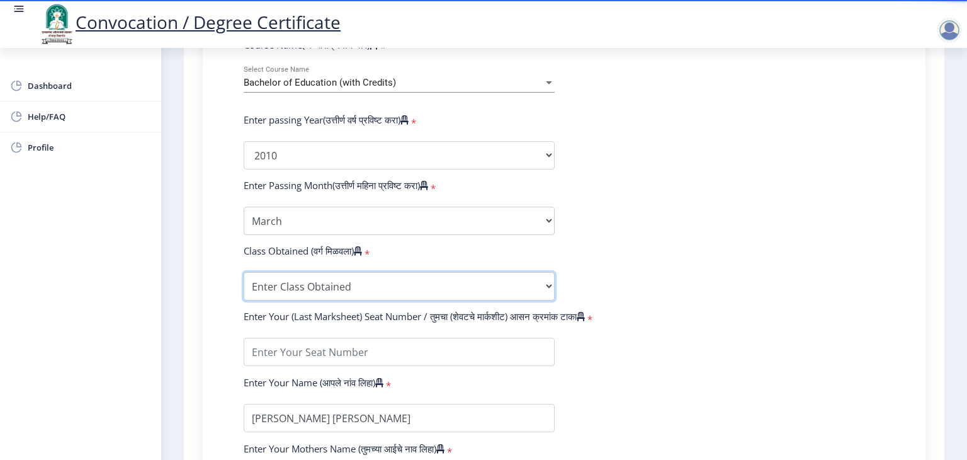
click at [327, 280] on select "Enter Class Obtained FIRST CLASS WITH DISTINCTION FIRST CLASS HIGHER SECOND CLA…" at bounding box center [399, 286] width 311 height 28
select select "FIRST CLASS"
click at [244, 272] on select "Enter Class Obtained FIRST CLASS WITH DISTINCTION FIRST CLASS HIGHER SECOND CLA…" at bounding box center [399, 286] width 311 height 28
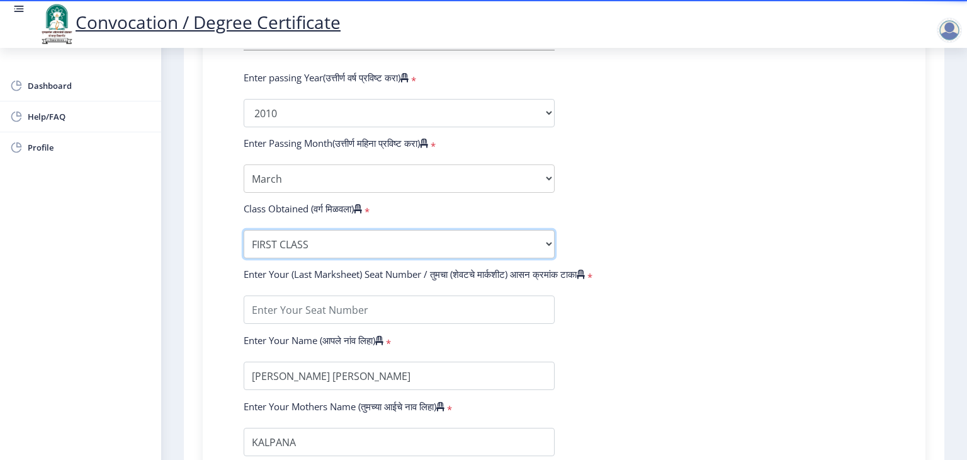
scroll to position [630, 0]
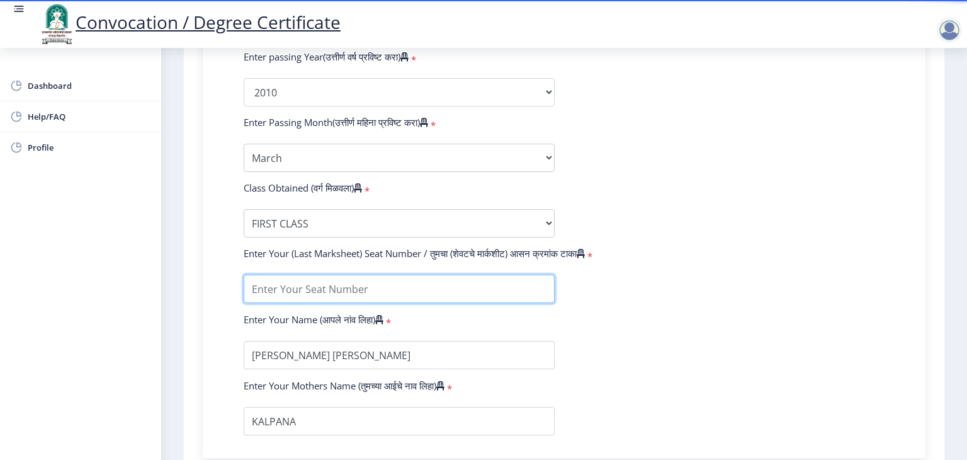
click at [385, 281] on input "textarea" at bounding box center [399, 289] width 311 height 28
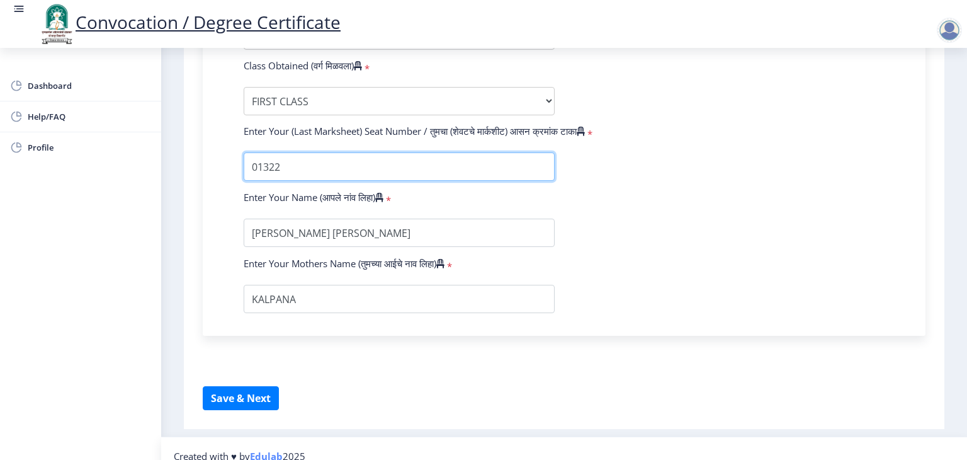
scroll to position [759, 0]
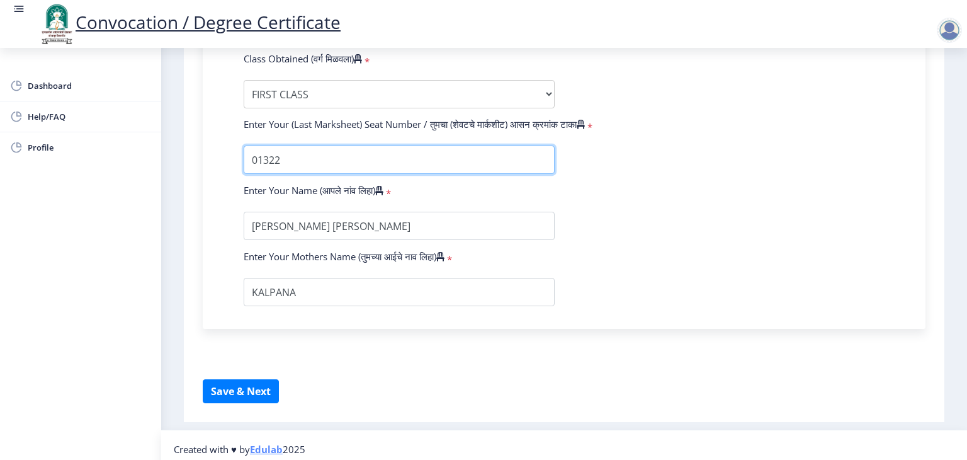
type input "01322"
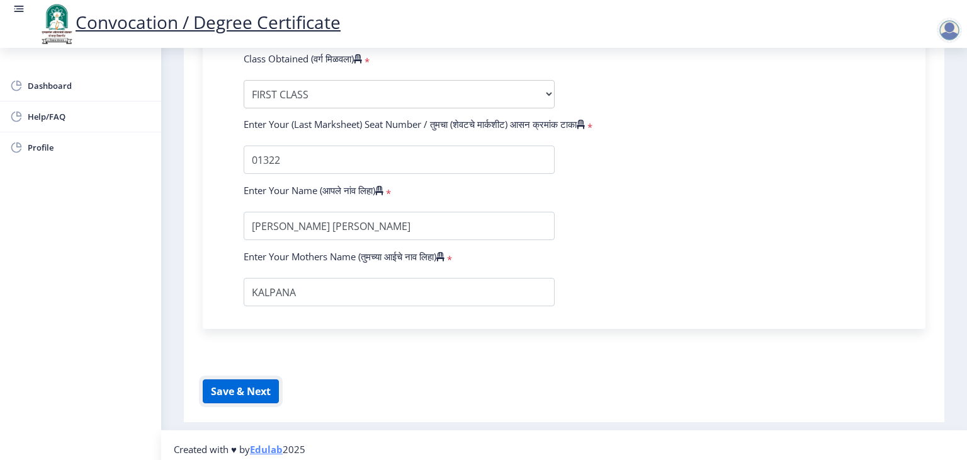
click at [247, 380] on button "Save & Next" at bounding box center [241, 391] width 76 height 24
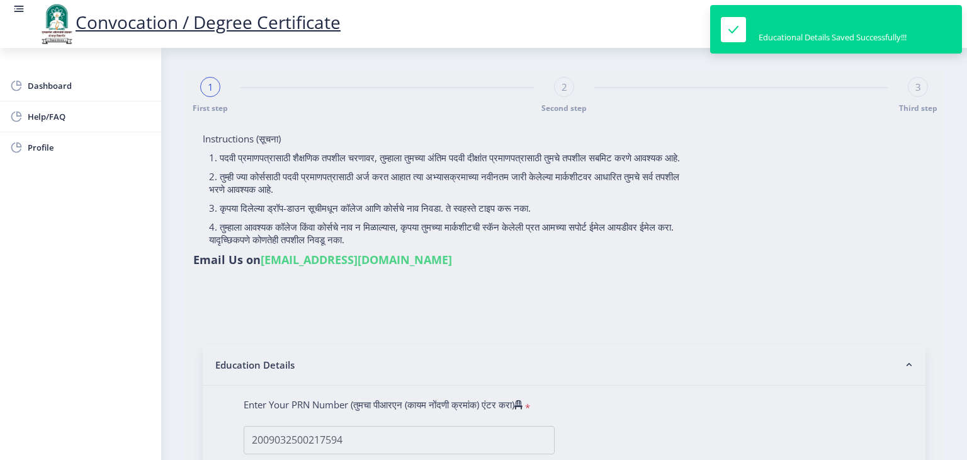
select select
type input "2009032500217594"
select select "Regular"
select select "2010"
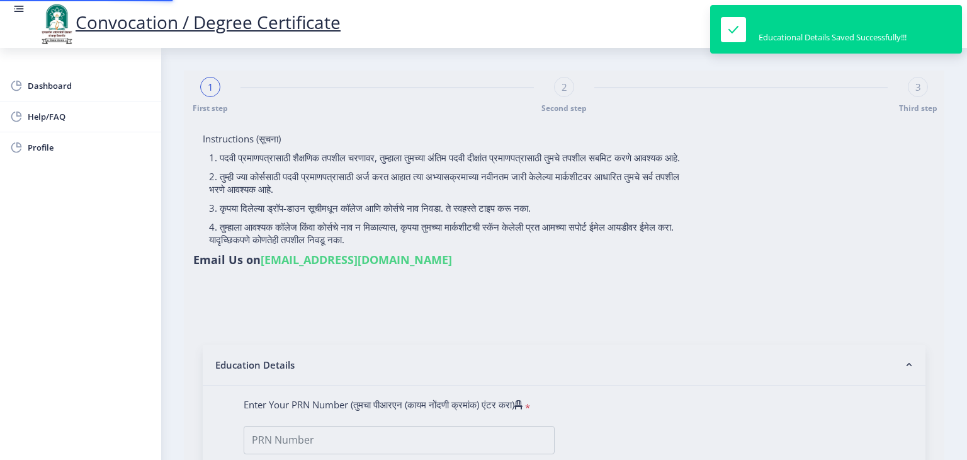
select select "March"
select select "FIRST CLASS"
type input "01322"
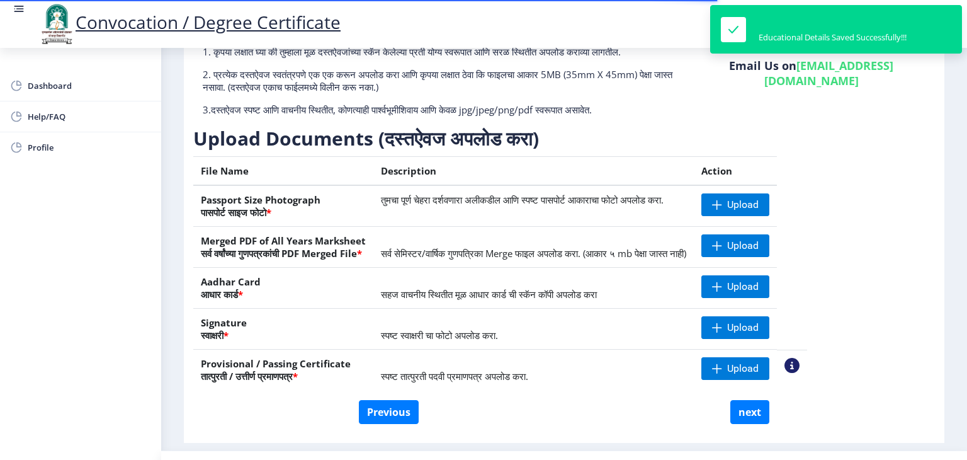
scroll to position [126, 0]
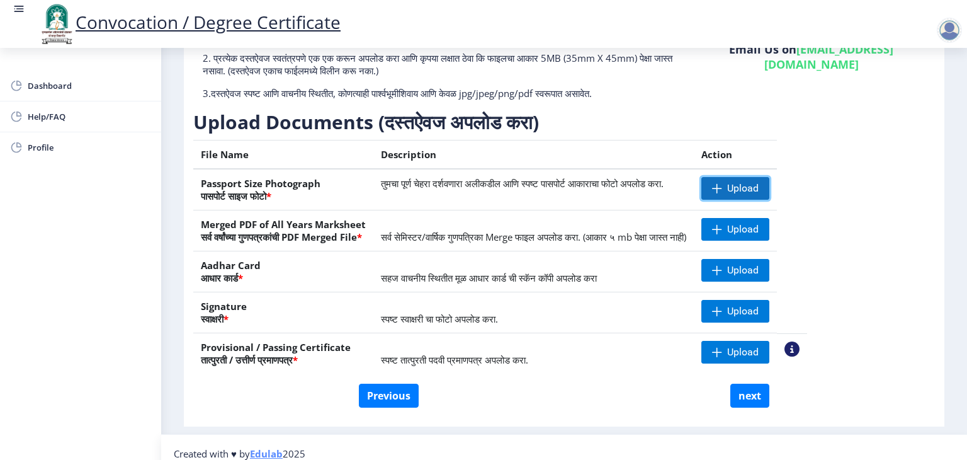
click at [766, 187] on span "Upload" at bounding box center [736, 188] width 68 height 23
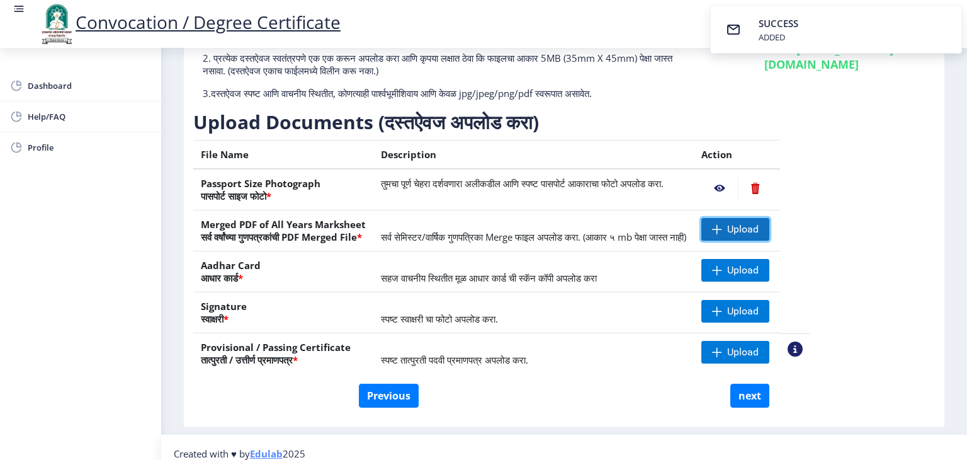
click at [722, 225] on span at bounding box center [717, 229] width 10 height 10
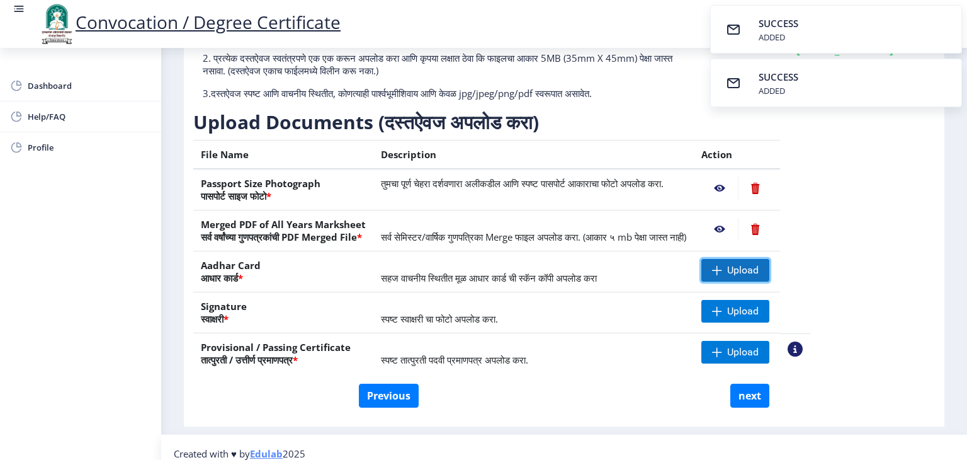
click at [766, 270] on span "Upload" at bounding box center [736, 270] width 68 height 23
click at [765, 309] on span "Upload" at bounding box center [736, 311] width 68 height 23
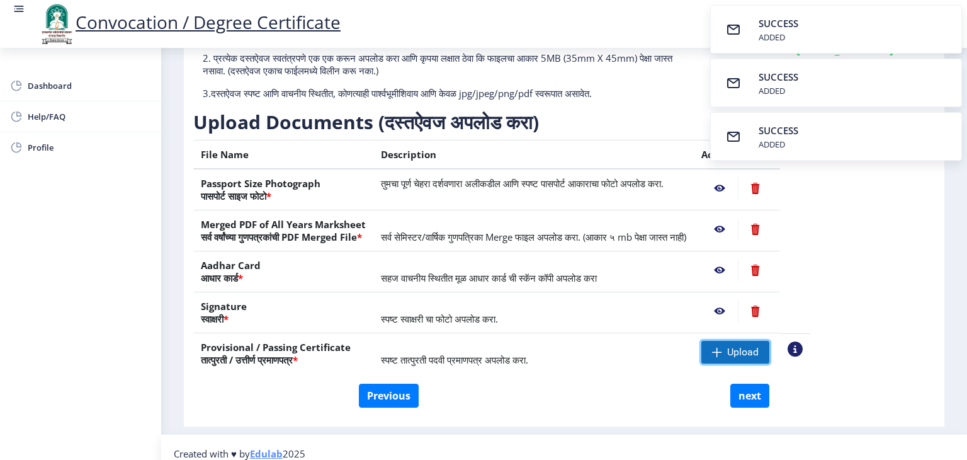
click at [722, 354] on span at bounding box center [717, 352] width 10 height 10
click at [538, 394] on div "Previous next" at bounding box center [564, 396] width 723 height 24
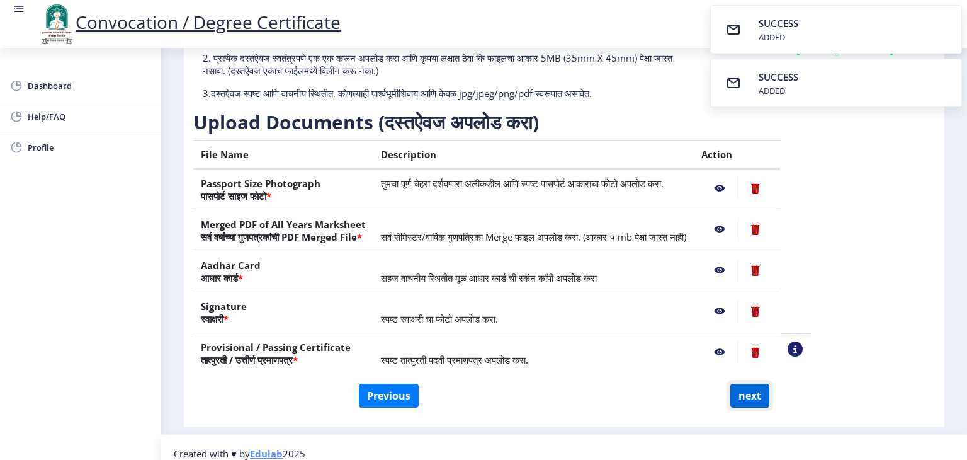
click at [743, 399] on button "next" at bounding box center [749, 396] width 39 height 24
select select
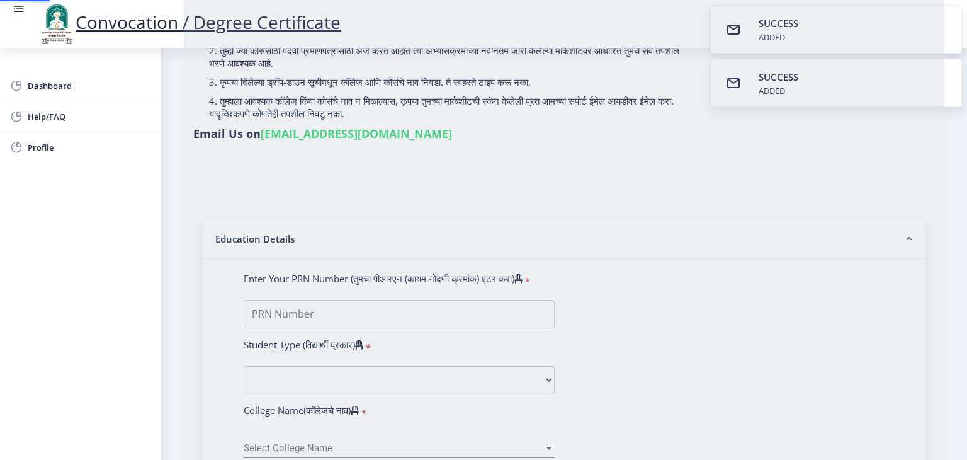
scroll to position [0, 0]
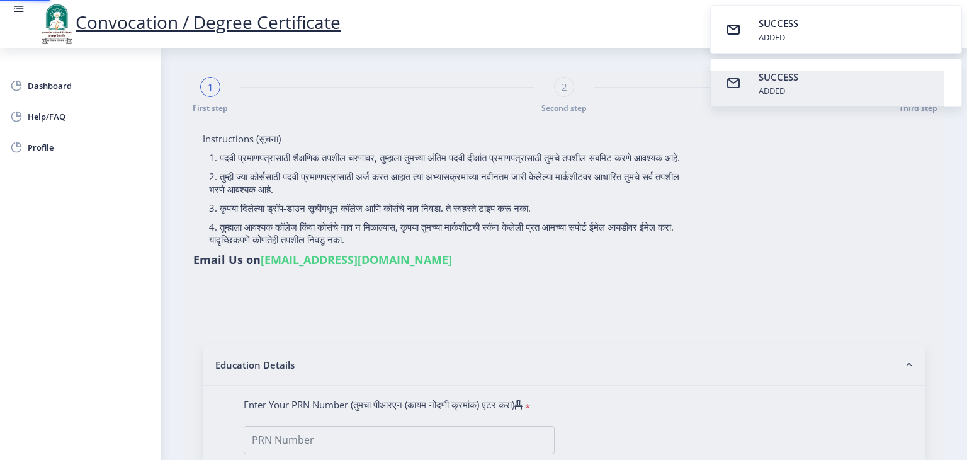
select select
type input "2009032500217594"
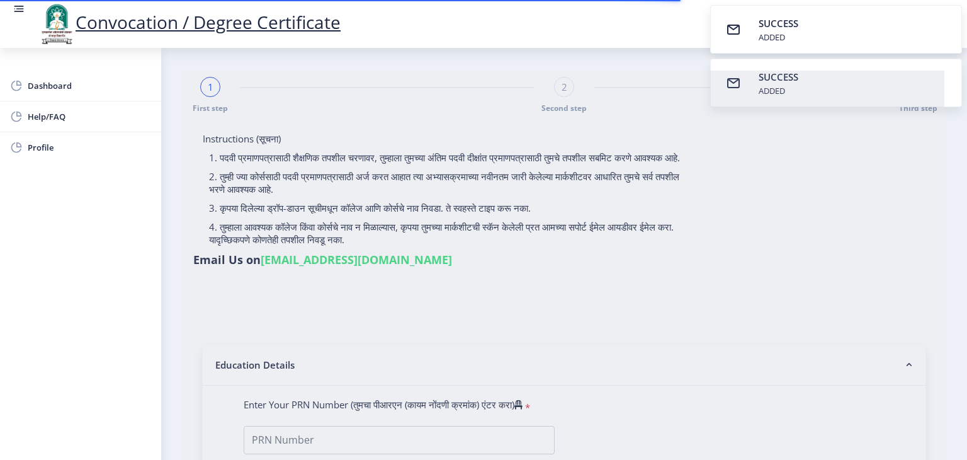
select select "Regular"
select select "2010"
select select "March"
select select "FIRST CLASS"
type input "01322"
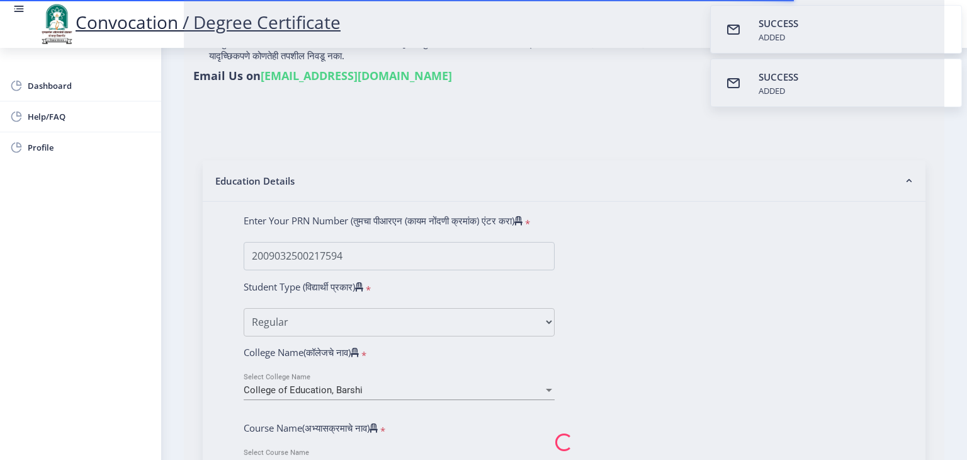
select select
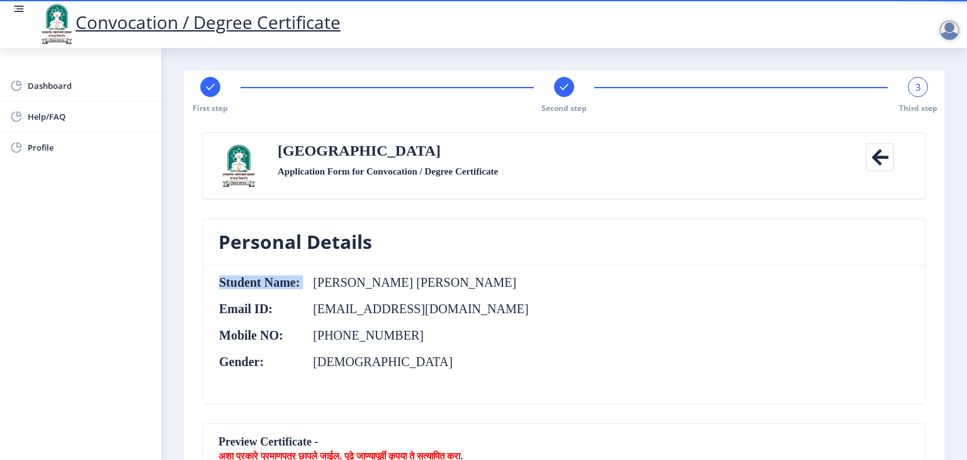
drag, startPoint x: 313, startPoint y: 280, endPoint x: 492, endPoint y: 280, distance: 178.8
click at [492, 280] on nb-card-body "Student Name: KASBE VAISHALI DNYANDEV Email ID: vaibhavkasbe8157@gmail.com Mobi…" at bounding box center [564, 334] width 722 height 139
click at [509, 290] on nb-card-body "Student Name: KASBE VAISHALI DNYANDEV Email ID: vaibhavkasbe8157@gmail.com Mobi…" at bounding box center [564, 334] width 722 height 139
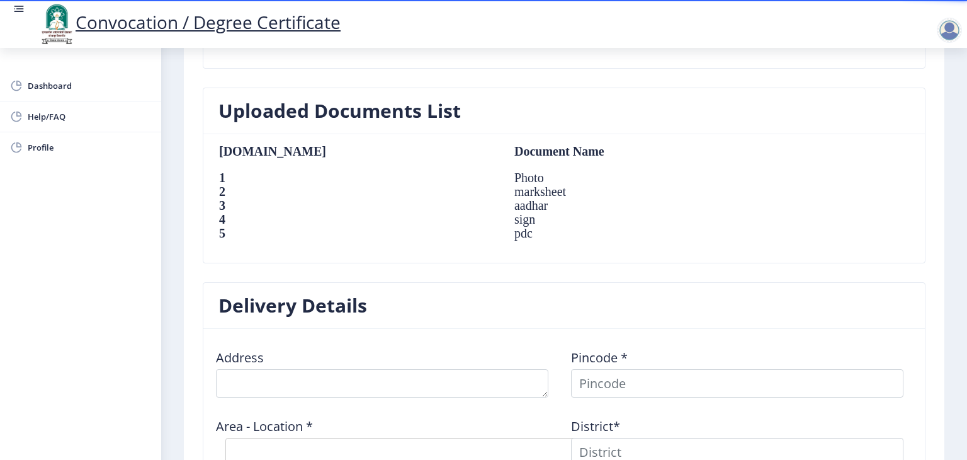
scroll to position [945, 0]
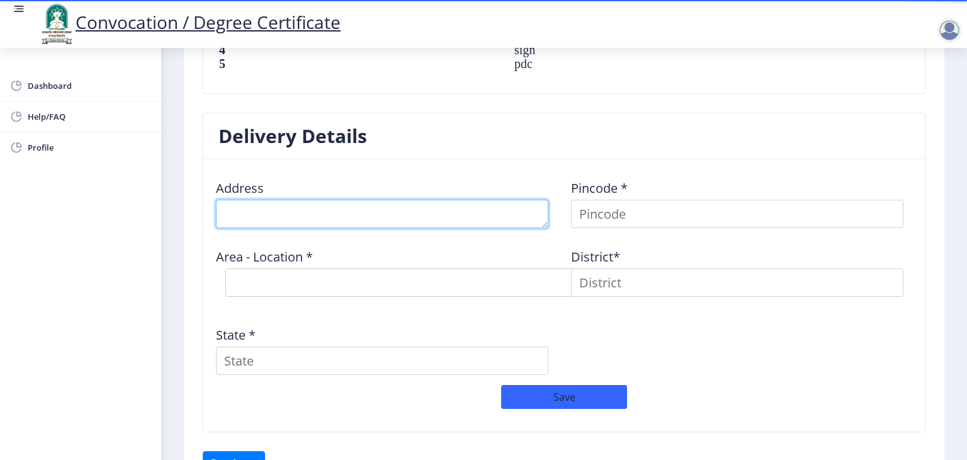
click at [456, 220] on textarea at bounding box center [382, 214] width 333 height 28
type textarea "ALIPUR ROAD BHARADIYA PLOT BARSHI"
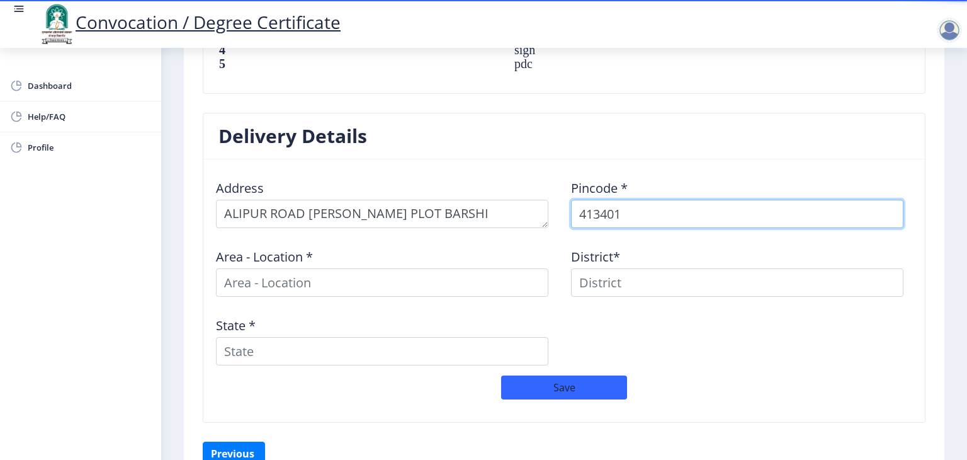
type input "413401"
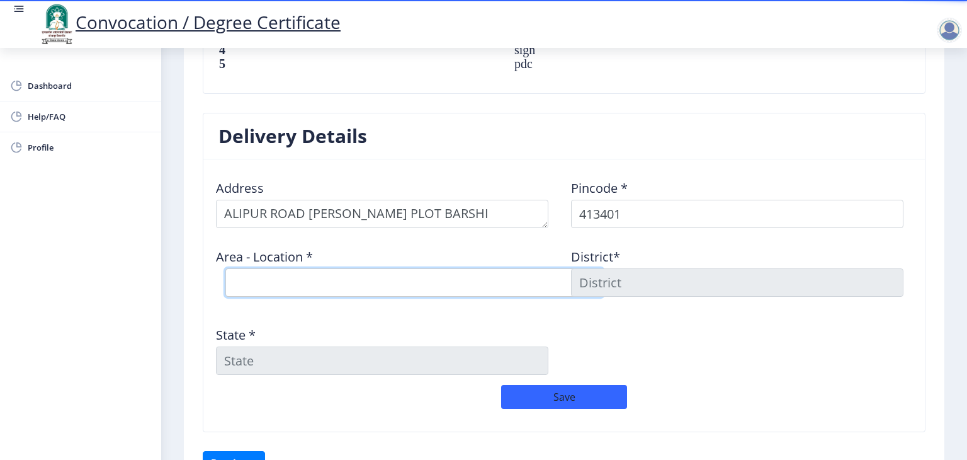
click at [342, 268] on select "Select Area Location Barshi S.O Bhatambre B.O Deogaon B.O Gadegaon B.O Gulpoli …" at bounding box center [414, 282] width 378 height 28
select select "1: Object"
click at [225, 268] on select "Select Area Location Barshi S.O Bhatambre B.O Deogaon B.O Gadegaon B.O Gulpoli …" at bounding box center [414, 282] width 378 height 28
type input "SOLAPUR"
type input "Maharashtra"
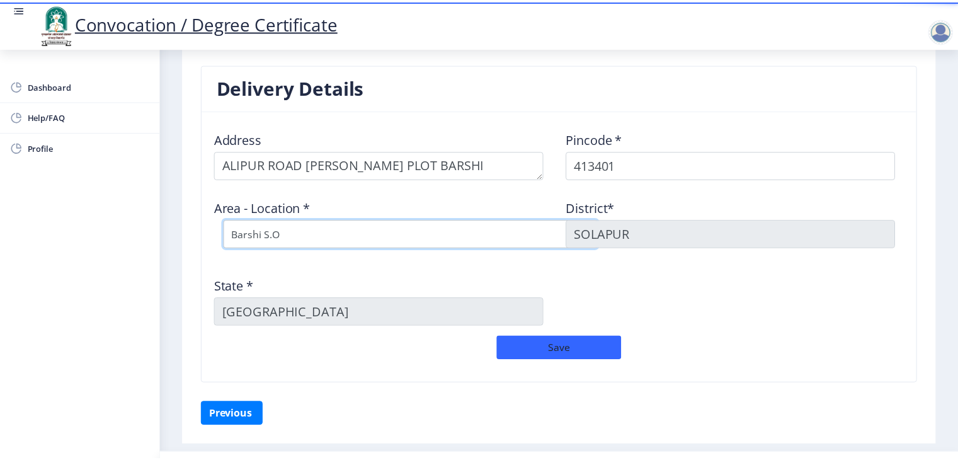
scroll to position [1008, 0]
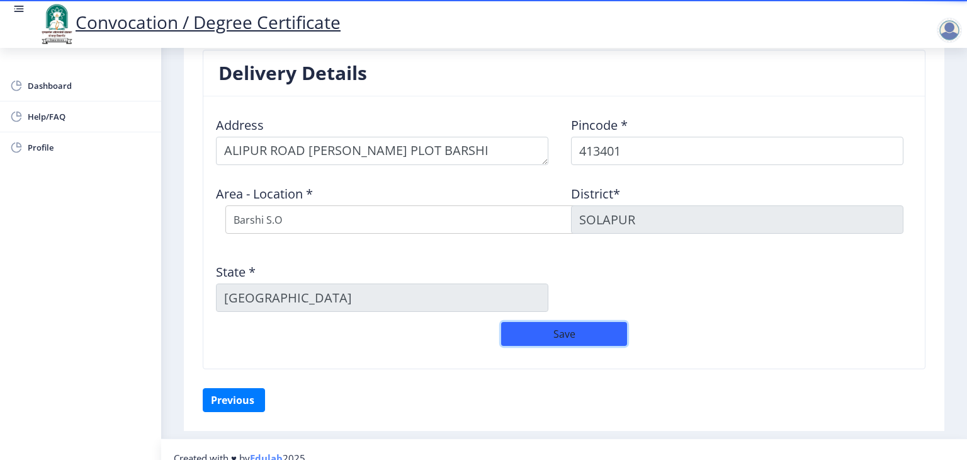
click at [555, 331] on button "Save" at bounding box center [564, 334] width 126 height 24
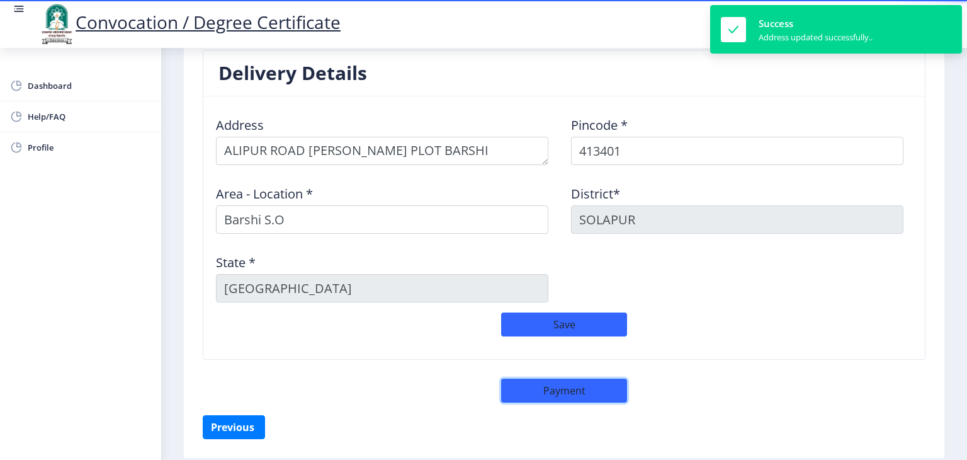
click at [564, 389] on button "Payment" at bounding box center [564, 390] width 126 height 24
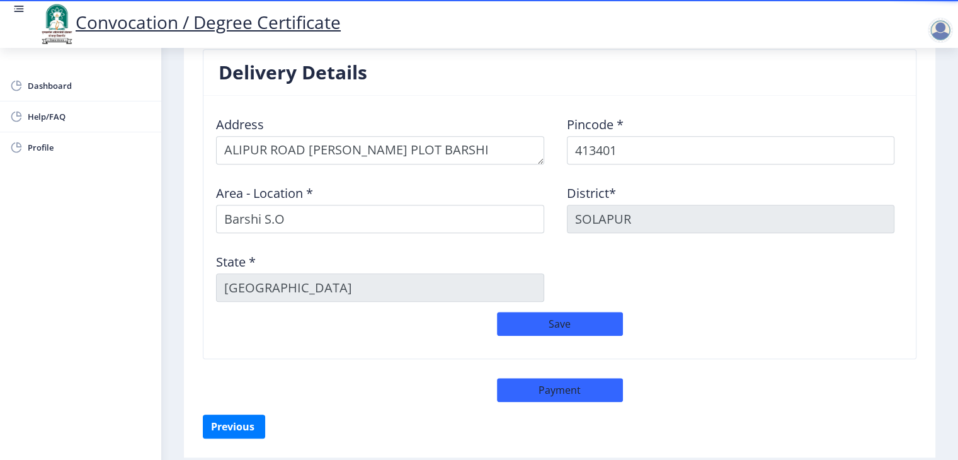
select select "sealed"
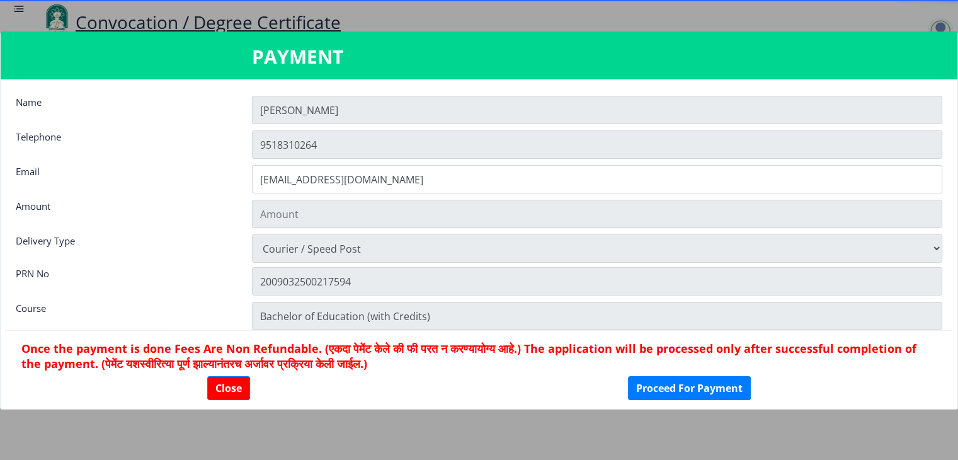
type input "2885"
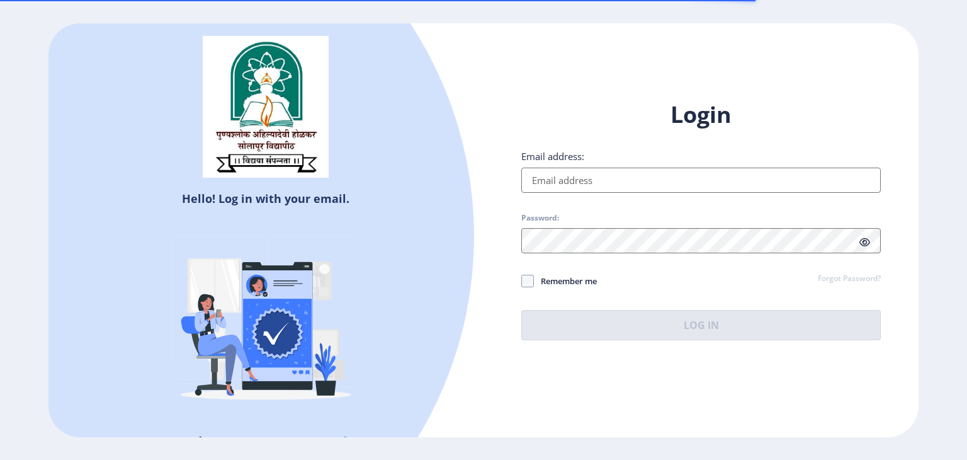
drag, startPoint x: 0, startPoint y: 0, endPoint x: 566, endPoint y: 178, distance: 593.3
click at [566, 178] on input "Email address:" at bounding box center [701, 180] width 360 height 25
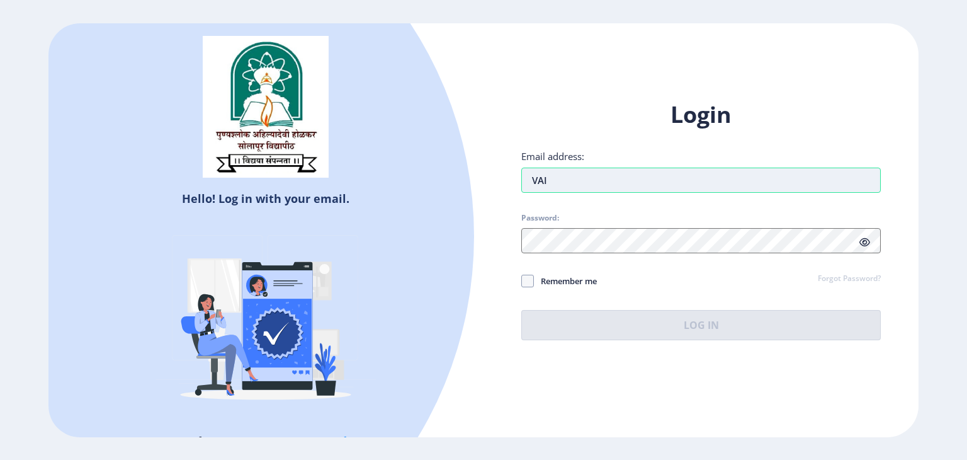
type input "[EMAIL_ADDRESS][DOMAIN_NAME]"
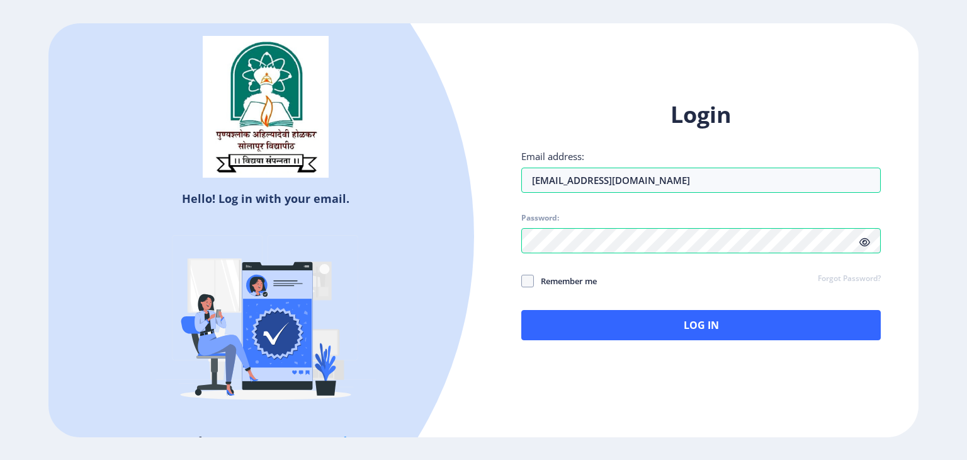
click at [703, 303] on div "Login Email address: vaibhavkasbe8157@gmail.com Password: Remember me Forgot Pa…" at bounding box center [701, 219] width 360 height 241
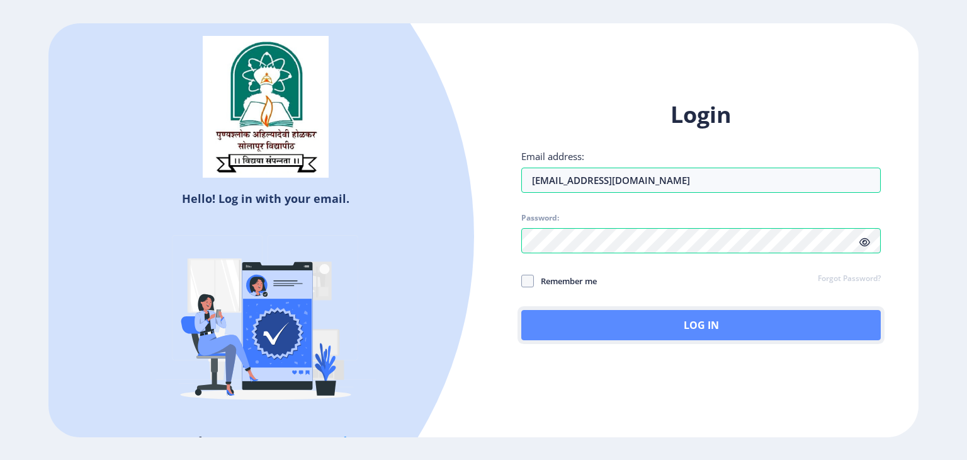
click at [669, 319] on button "Log In" at bounding box center [701, 325] width 360 height 30
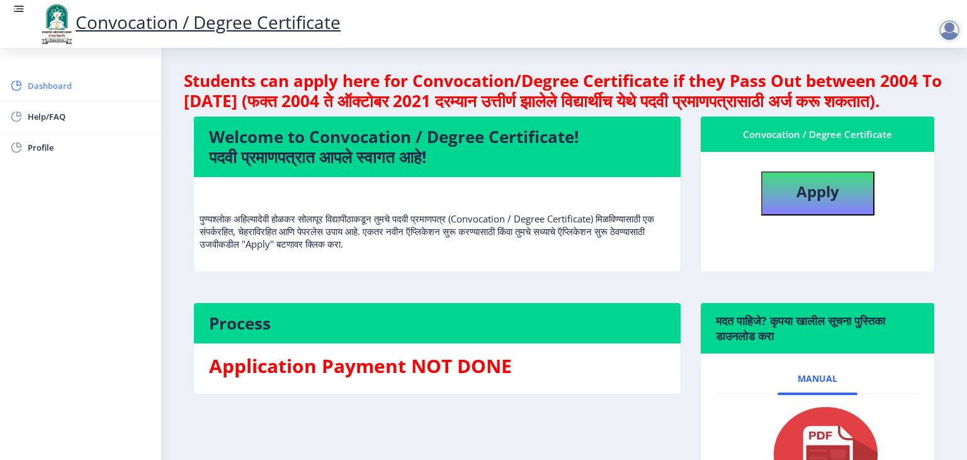
click at [56, 86] on span "Dashboard" at bounding box center [89, 85] width 123 height 15
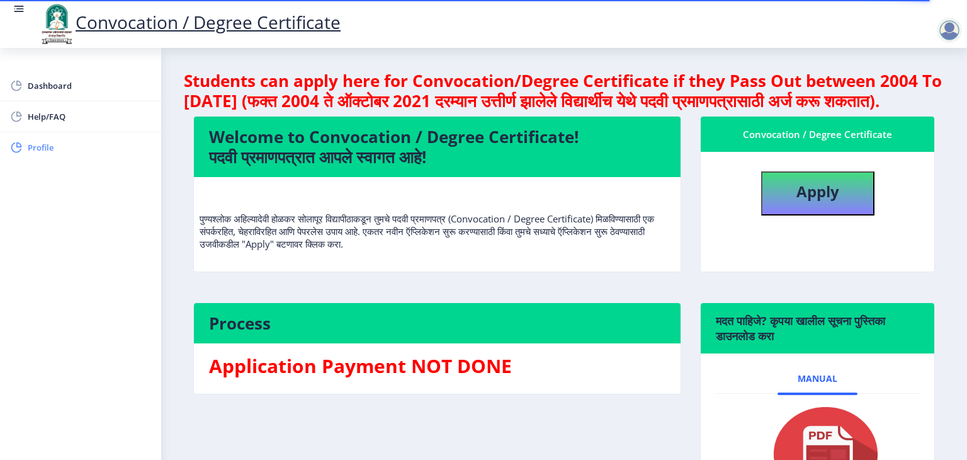
click at [37, 146] on span "Profile" at bounding box center [89, 147] width 123 height 15
select select
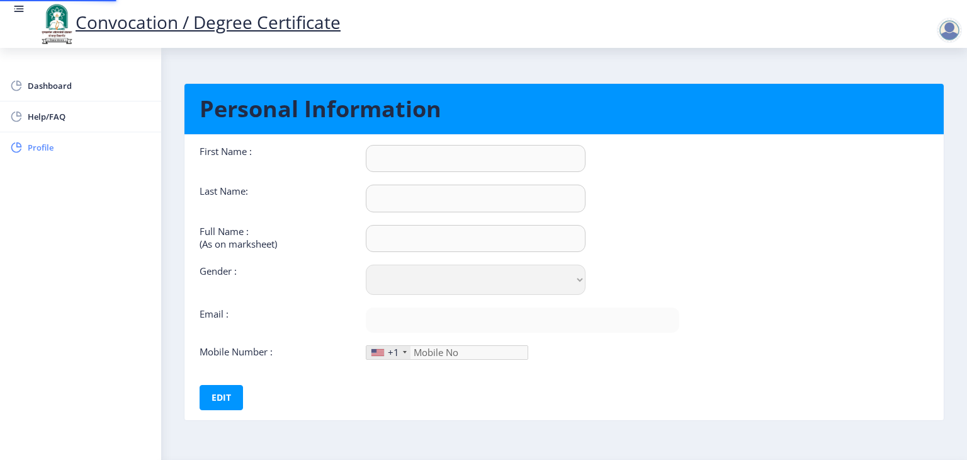
type input "VAISHALI"
type input "KASBE"
type input "KASBE VAISHALI DNYANDEV"
select select "Female"
type input "vaibhavkasbe8157@gmail.com"
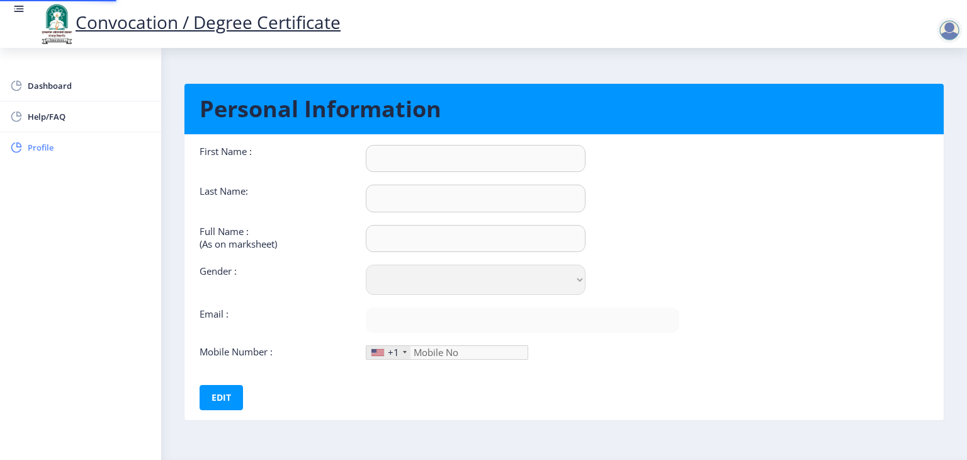
type input "9518310264"
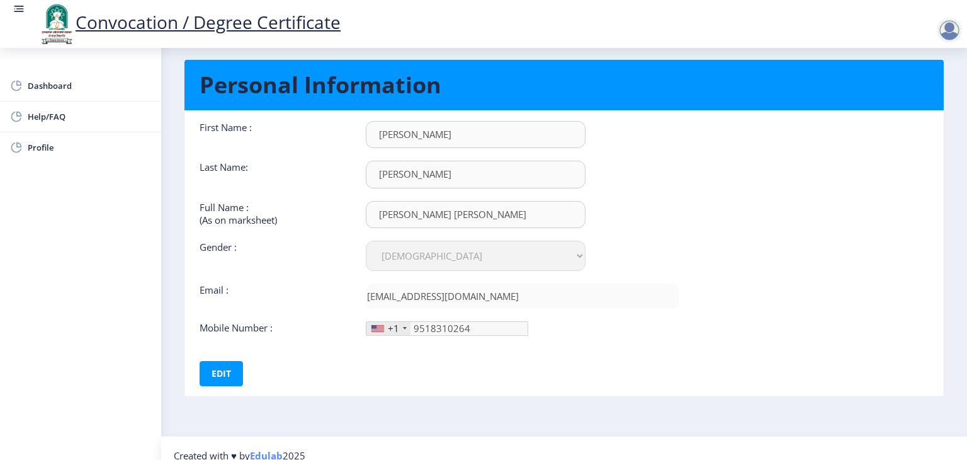
scroll to position [36, 0]
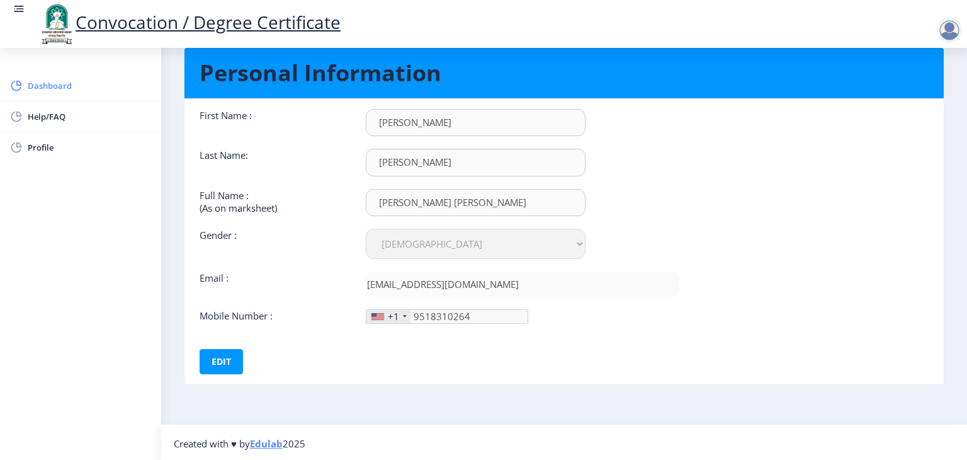
click at [61, 87] on span "Dashboard" at bounding box center [89, 85] width 123 height 15
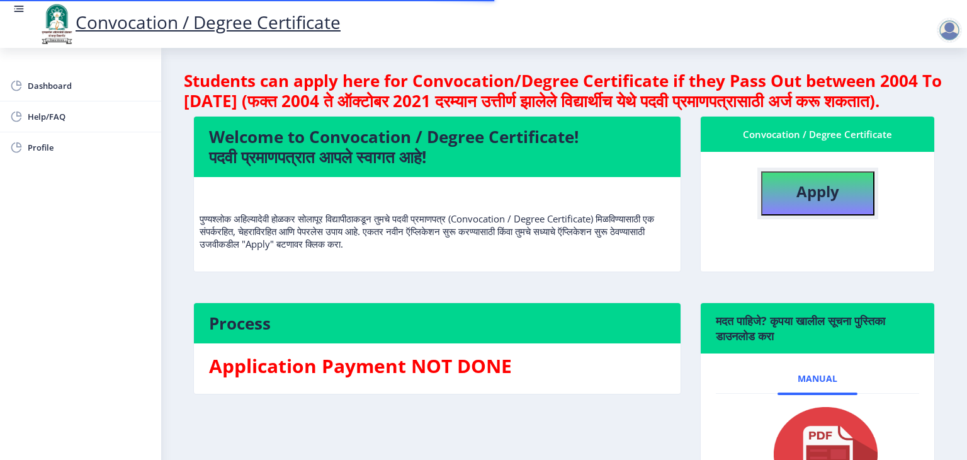
click at [821, 202] on b "Apply" at bounding box center [818, 191] width 43 height 21
select select
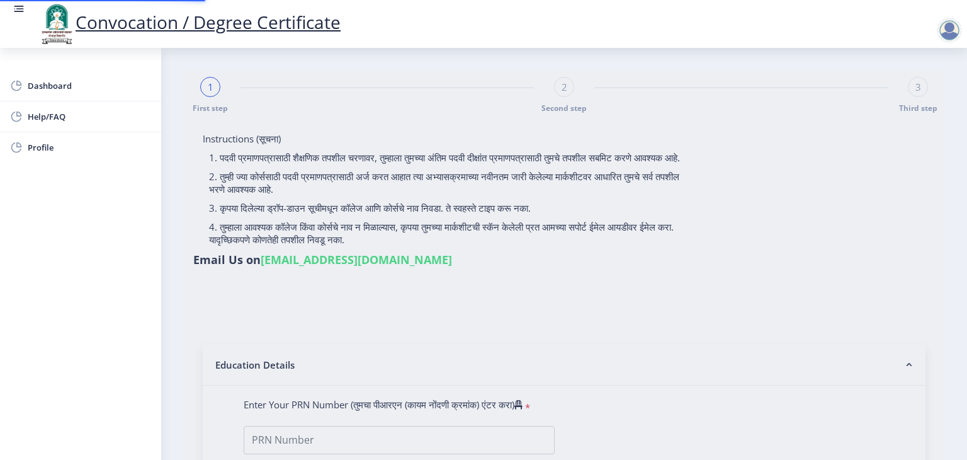
type input "2009032500217594"
select select "Regular"
select select "2010"
select select "March"
select select "FIRST CLASS"
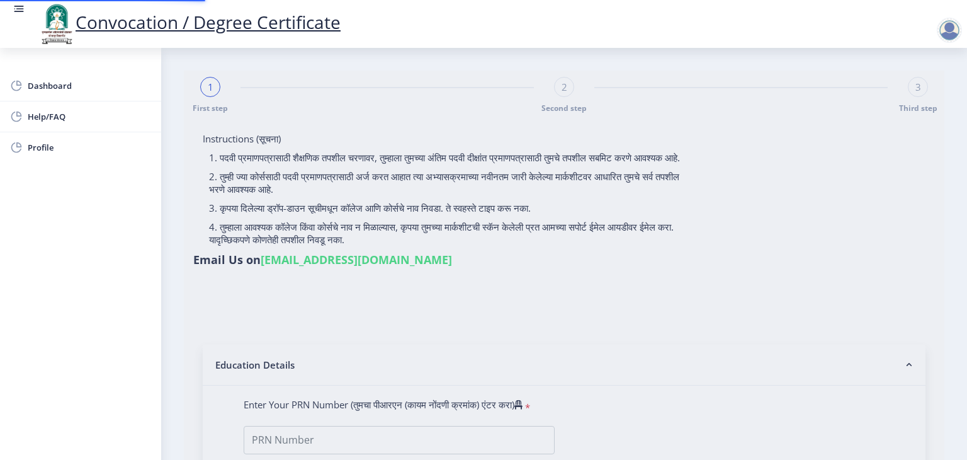
type input "01322"
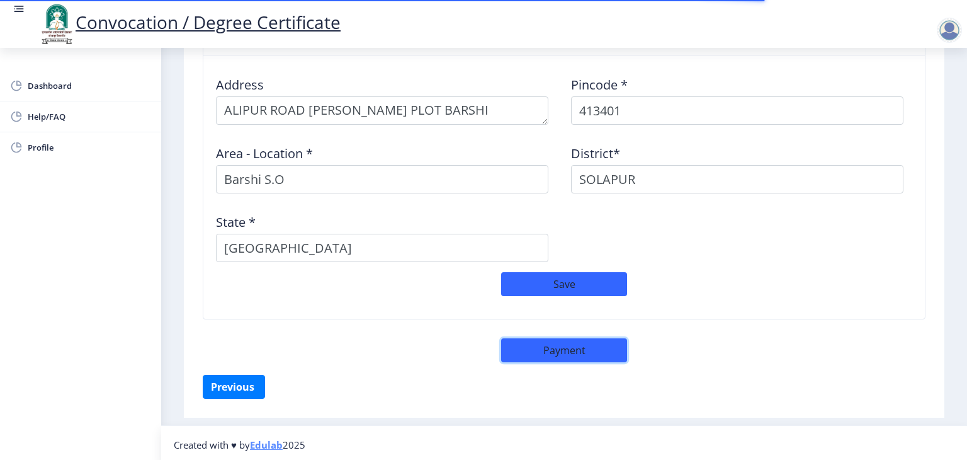
click at [563, 348] on button "Payment" at bounding box center [564, 350] width 126 height 24
select select "sealed"
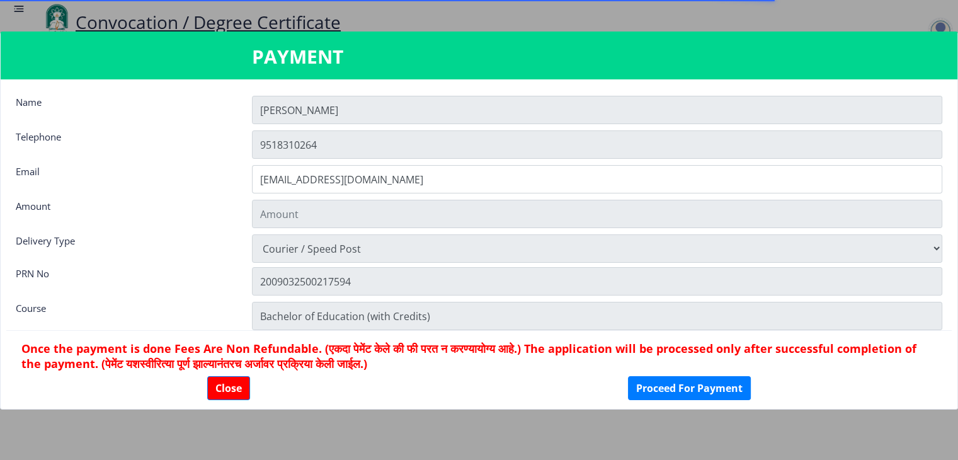
type input "2885"
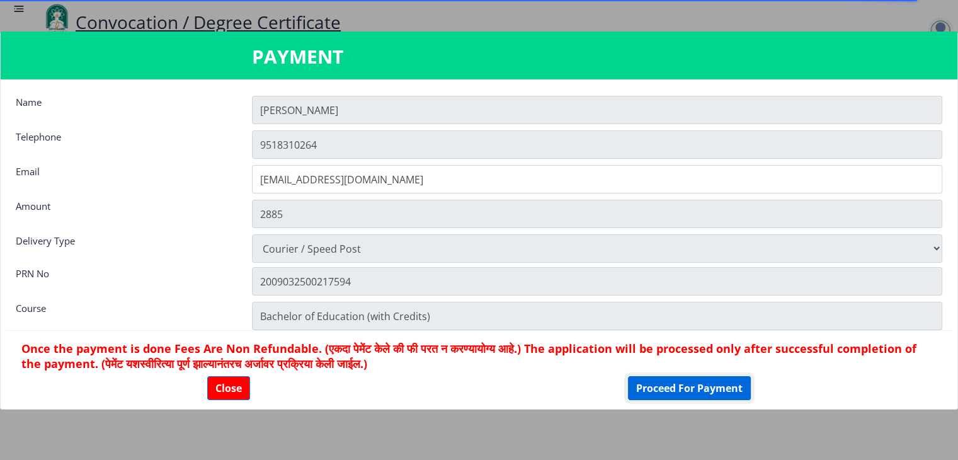
click at [693, 386] on button "Proceed For Payment" at bounding box center [689, 388] width 123 height 24
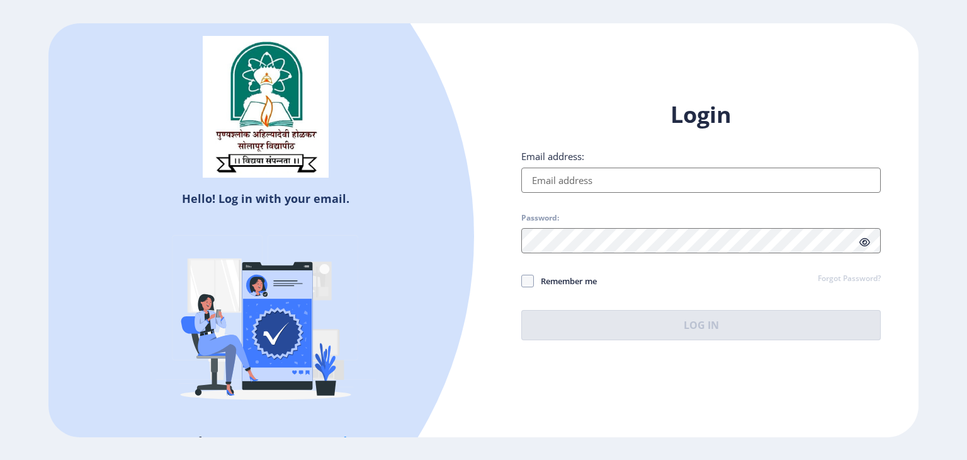
click at [584, 182] on input "Email address:" at bounding box center [701, 180] width 360 height 25
type input "[EMAIL_ADDRESS][DOMAIN_NAME]"
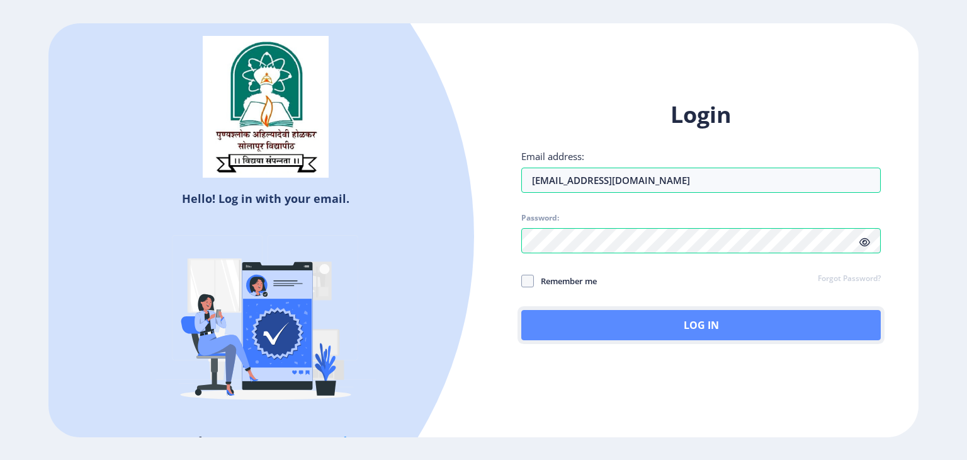
click at [680, 326] on button "Log In" at bounding box center [701, 325] width 360 height 30
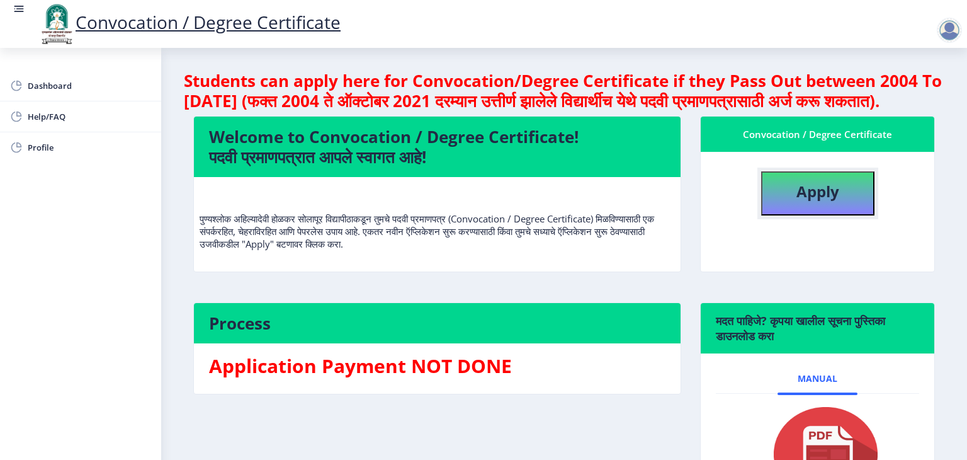
click at [801, 202] on b "Apply" at bounding box center [818, 191] width 43 height 21
select select
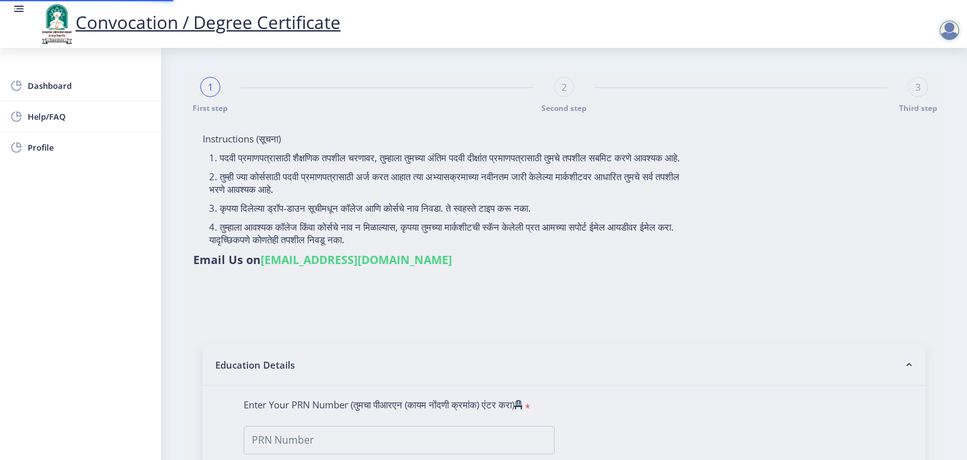
type input "2009032500217594"
select select "Regular"
select select "2010"
select select "March"
select select "FIRST CLASS"
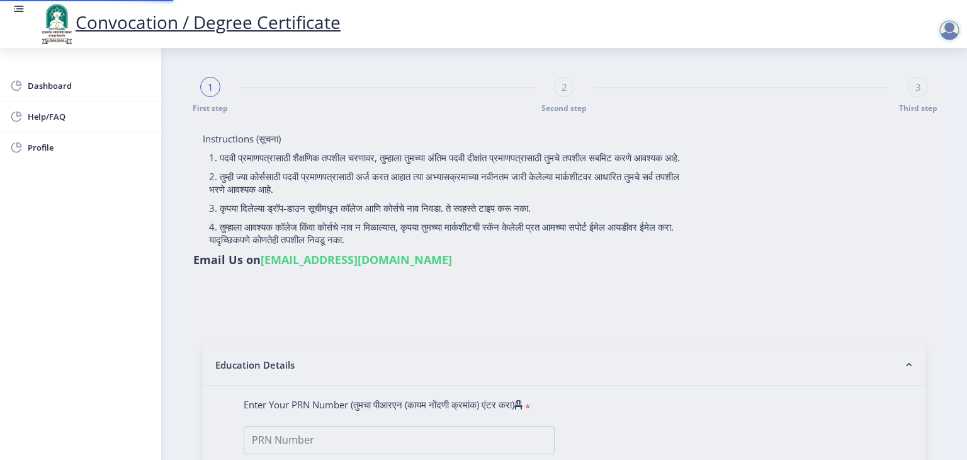
type input "01322"
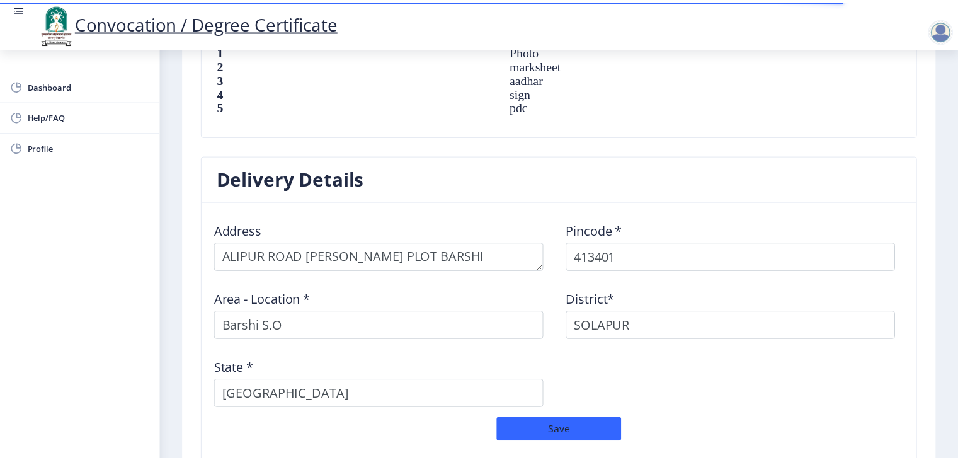
scroll to position [1048, 0]
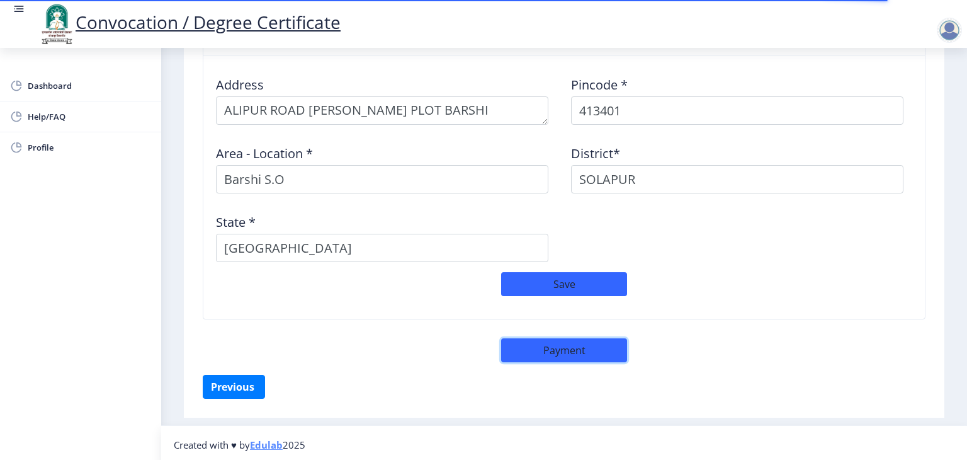
click at [567, 344] on button "Payment" at bounding box center [564, 350] width 126 height 24
select select "sealed"
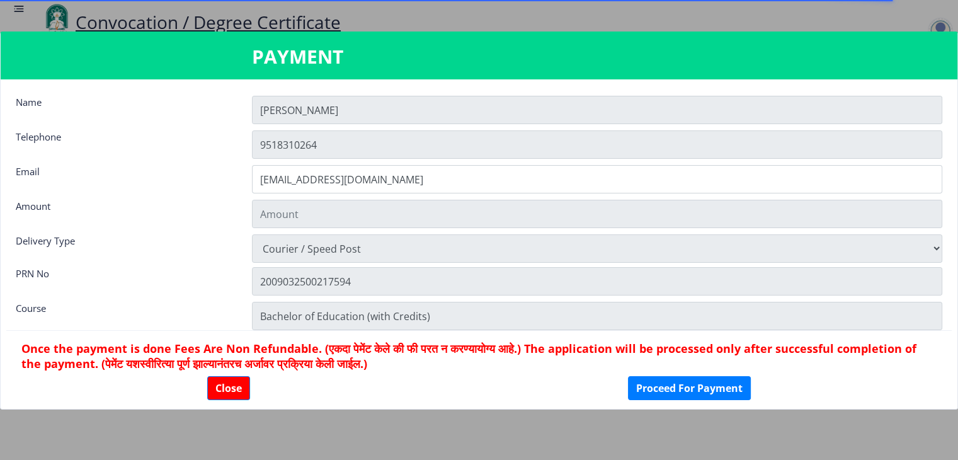
type input "2885"
click at [688, 392] on button "Proceed For Payment" at bounding box center [689, 388] width 123 height 24
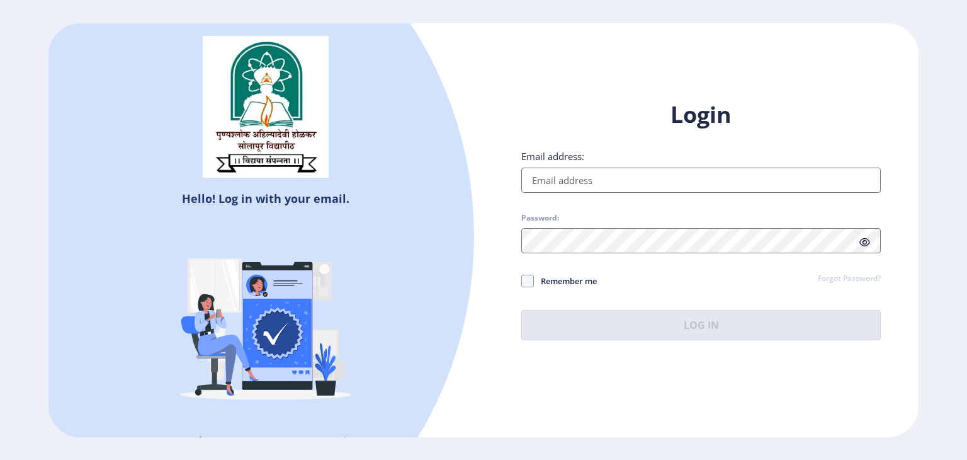
click at [611, 178] on input "Email address:" at bounding box center [701, 180] width 360 height 25
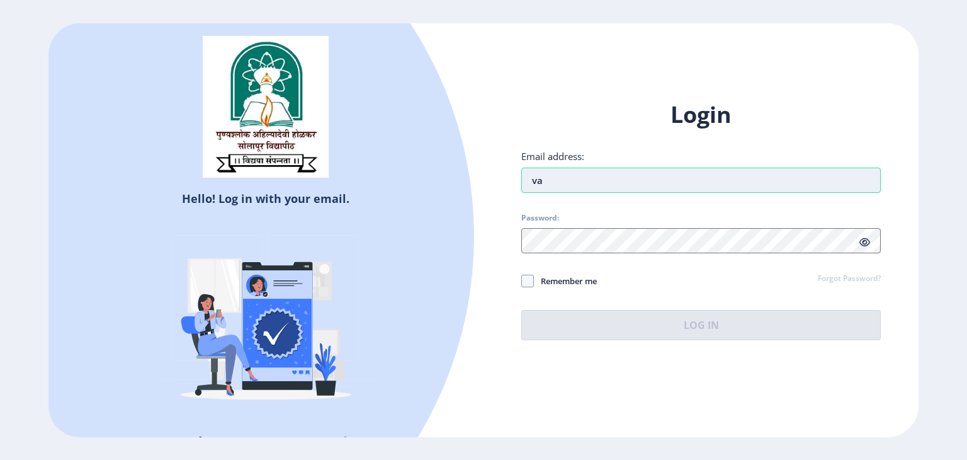
type input "[EMAIL_ADDRESS][DOMAIN_NAME]"
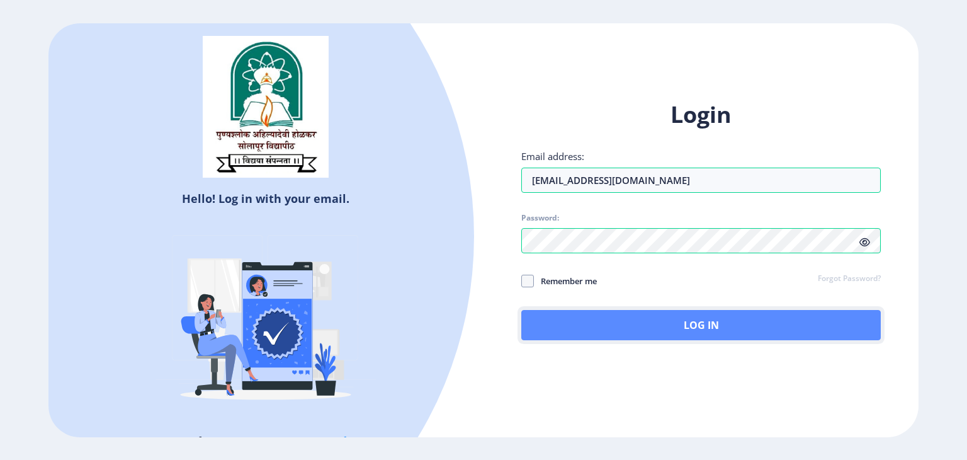
click at [667, 329] on button "Log In" at bounding box center [701, 325] width 360 height 30
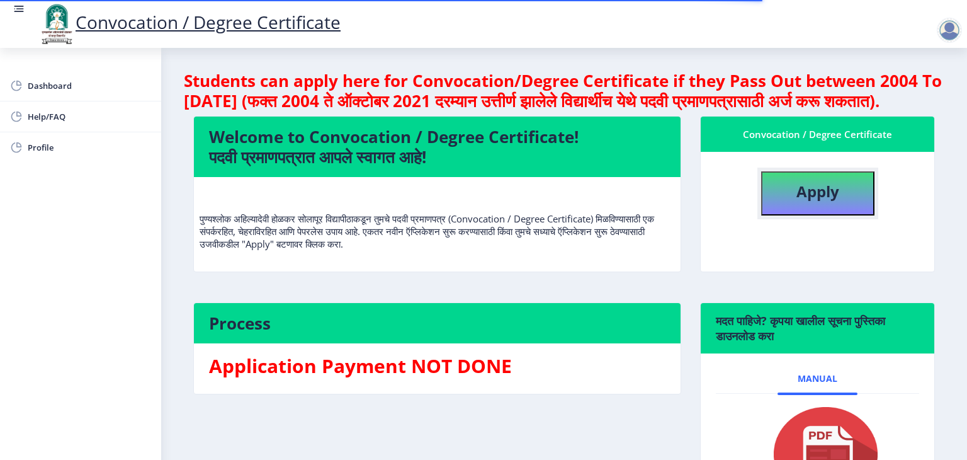
click at [839, 200] on button "Apply" at bounding box center [817, 193] width 113 height 44
select select
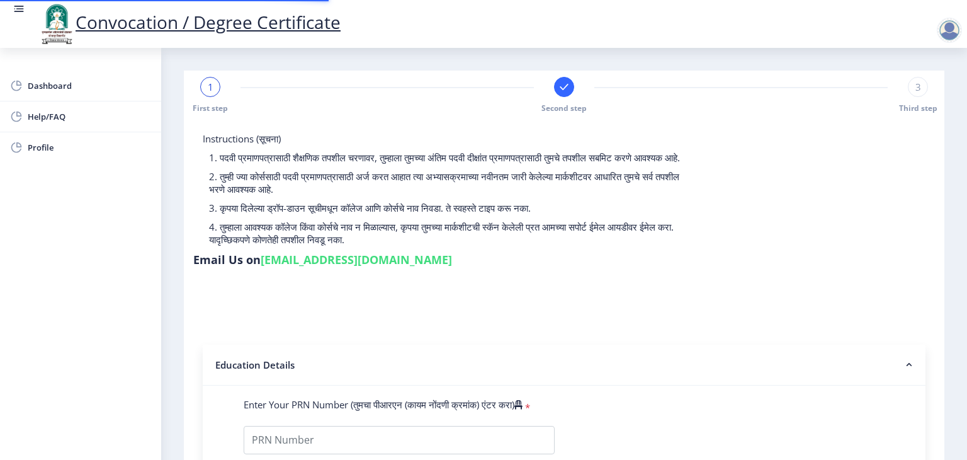
type input "2009032500217594"
select select "Regular"
select select "2010"
select select "March"
select select "FIRST CLASS"
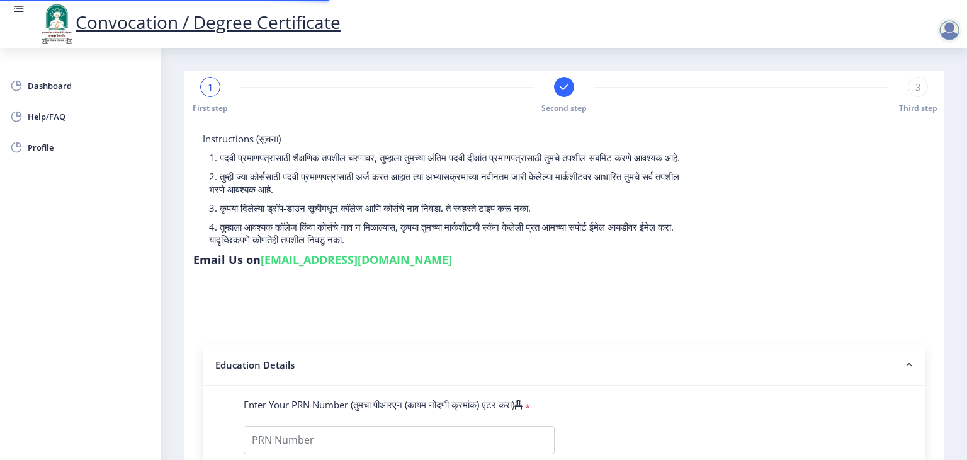
type input "01322"
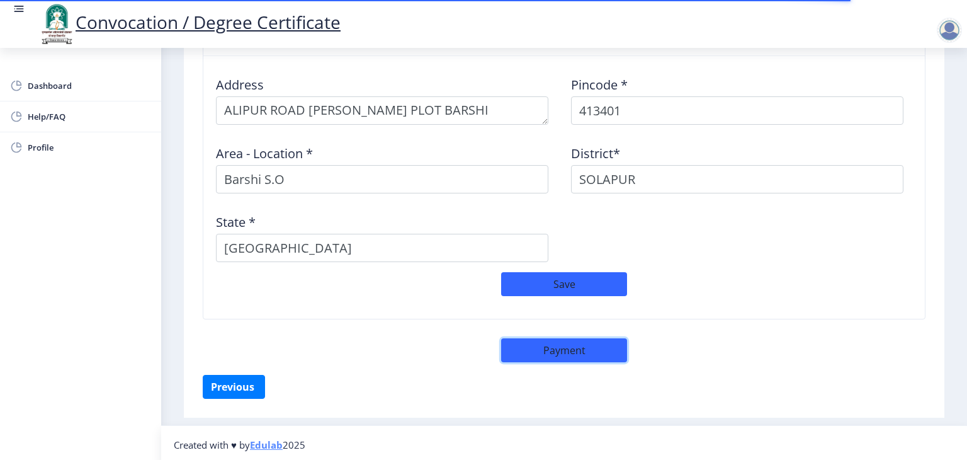
click at [564, 345] on button "Payment" at bounding box center [564, 350] width 126 height 24
select select "sealed"
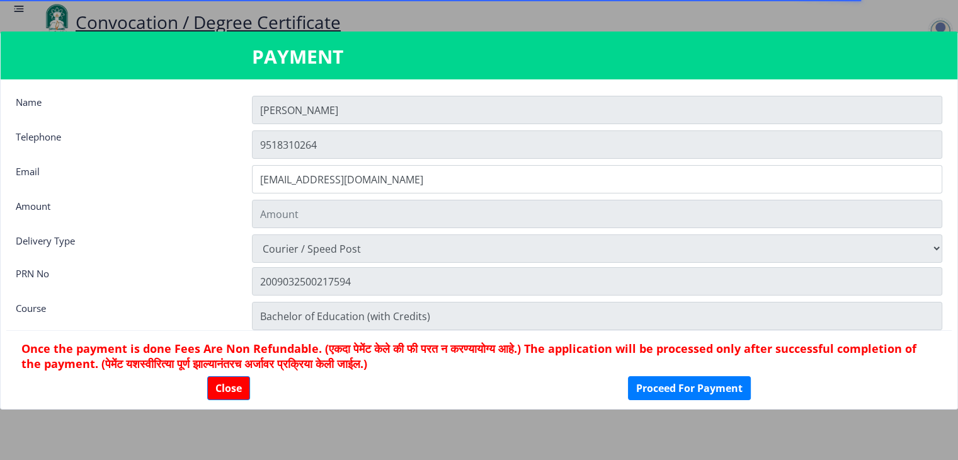
scroll to position [1048, 0]
type input "2885"
click at [671, 380] on button "Proceed For Payment" at bounding box center [689, 388] width 123 height 24
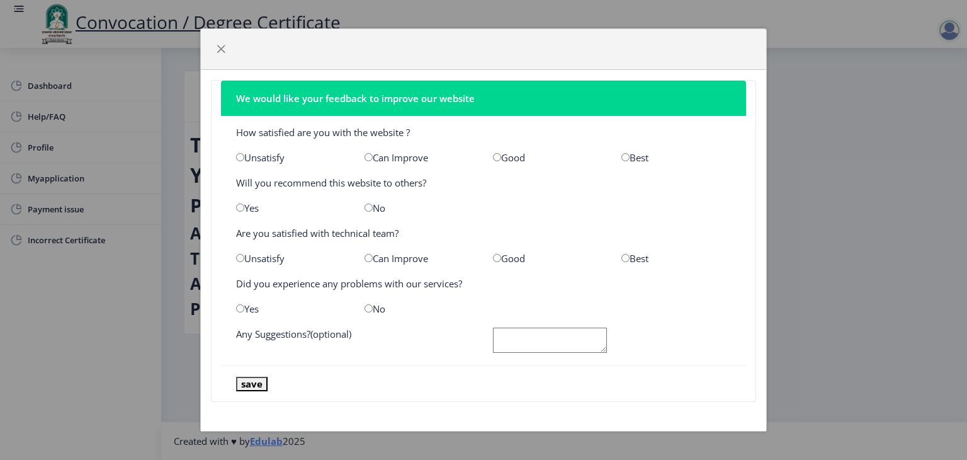
click at [625, 154] on input "radio" at bounding box center [626, 157] width 8 height 8
radio input "true"
click at [242, 209] on input "radio" at bounding box center [240, 207] width 8 height 8
radio input "true"
click at [495, 260] on input "radio" at bounding box center [497, 258] width 8 height 8
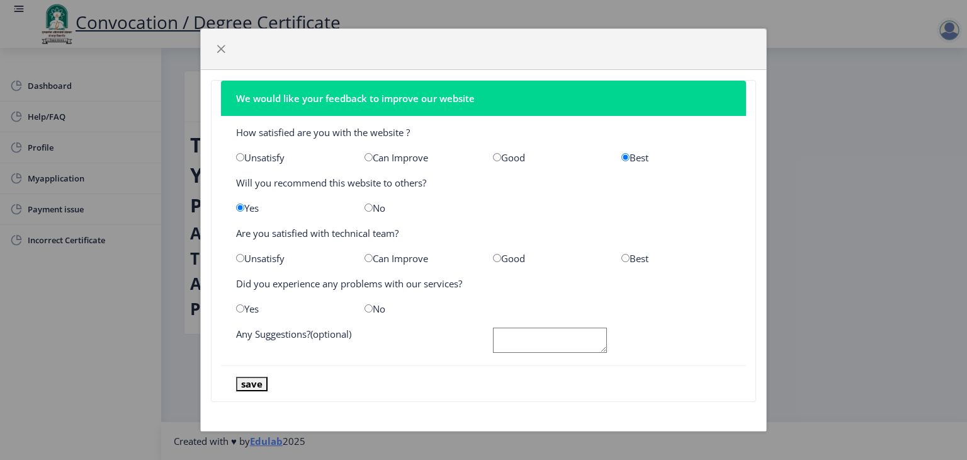
radio input "true"
click at [239, 305] on input "radio" at bounding box center [240, 308] width 8 height 8
radio input "true"
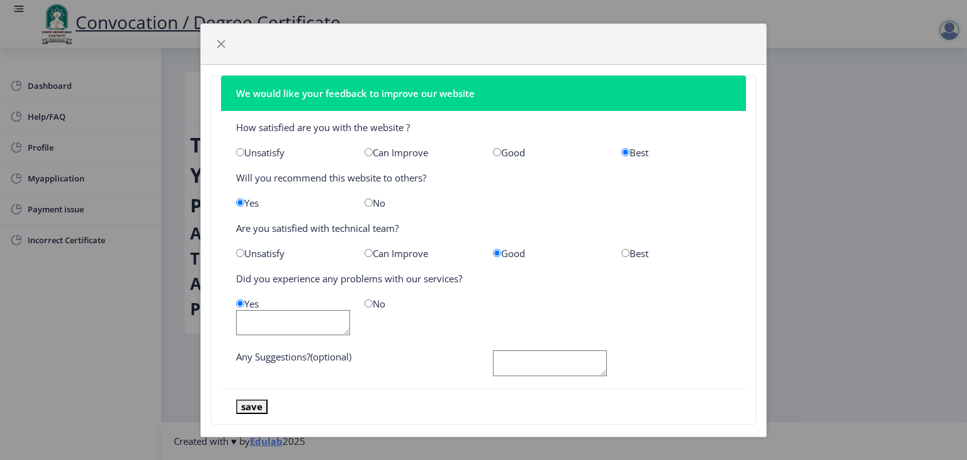
click at [365, 299] on input "radio" at bounding box center [369, 303] width 8 height 8
radio input "true"
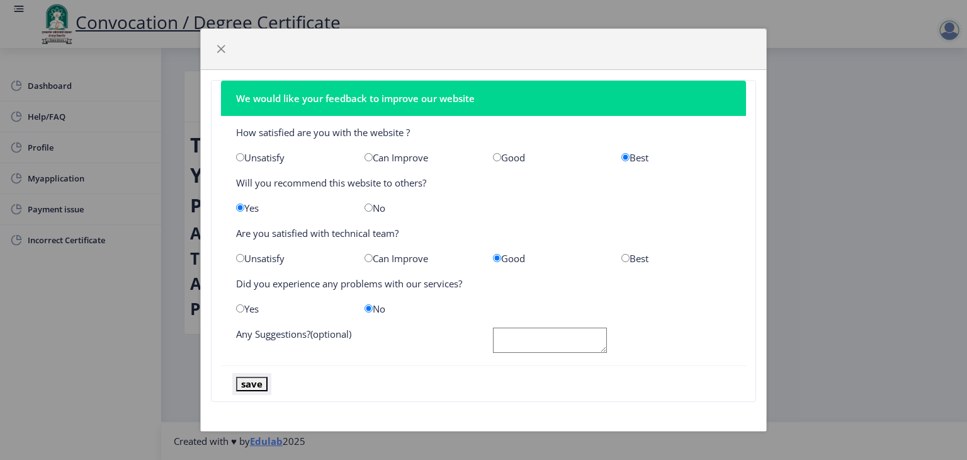
click at [246, 385] on button "save" at bounding box center [251, 384] width 31 height 14
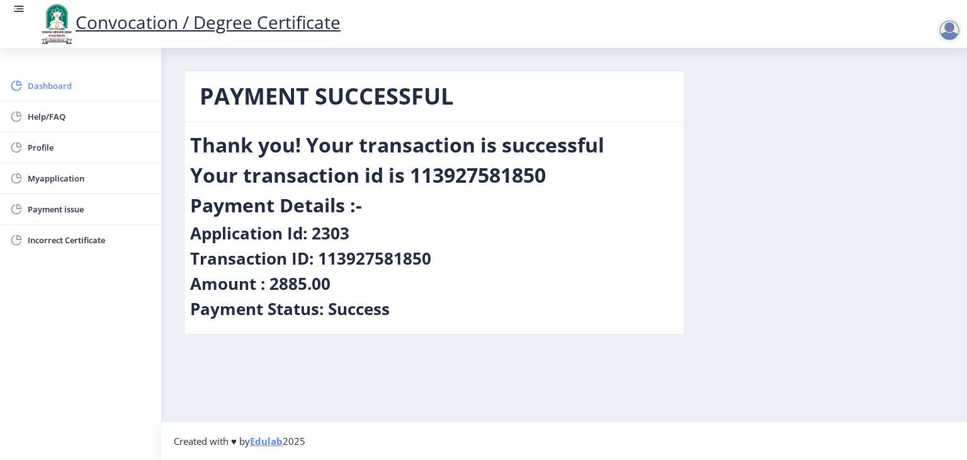
click at [55, 81] on span "Dashboard" at bounding box center [89, 85] width 123 height 15
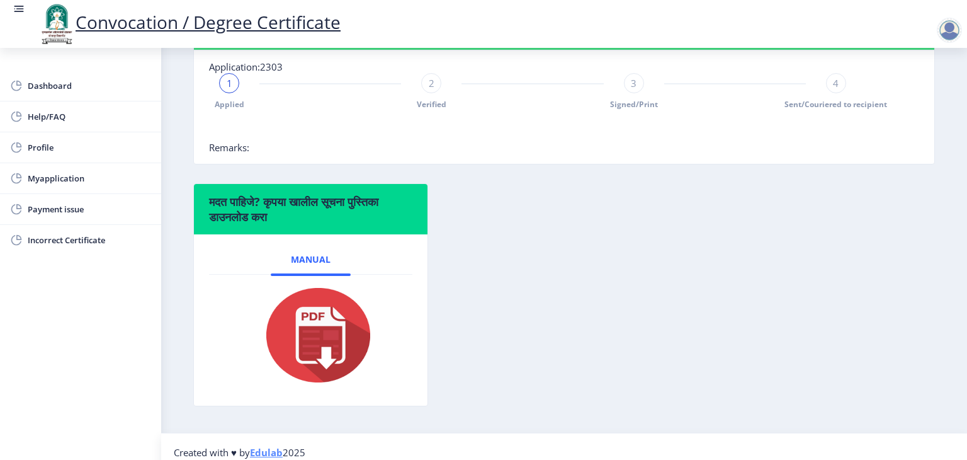
scroll to position [324, 0]
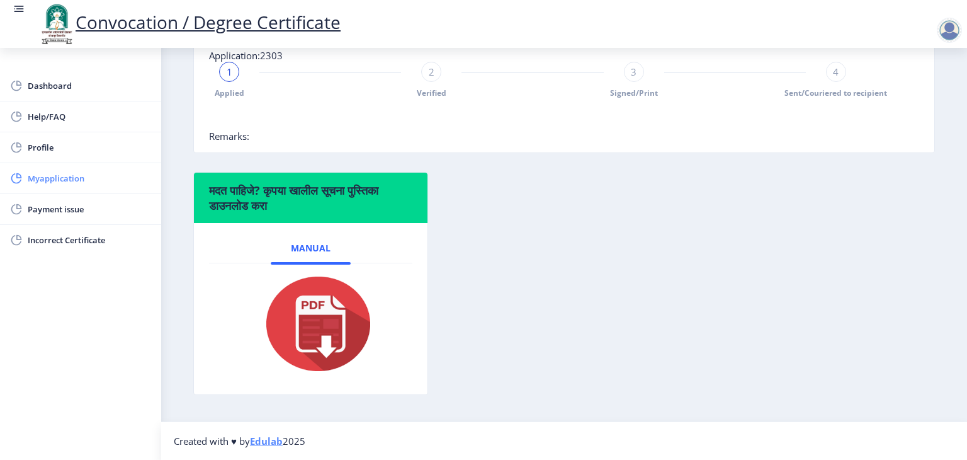
click at [55, 178] on span "Myapplication" at bounding box center [89, 178] width 123 height 15
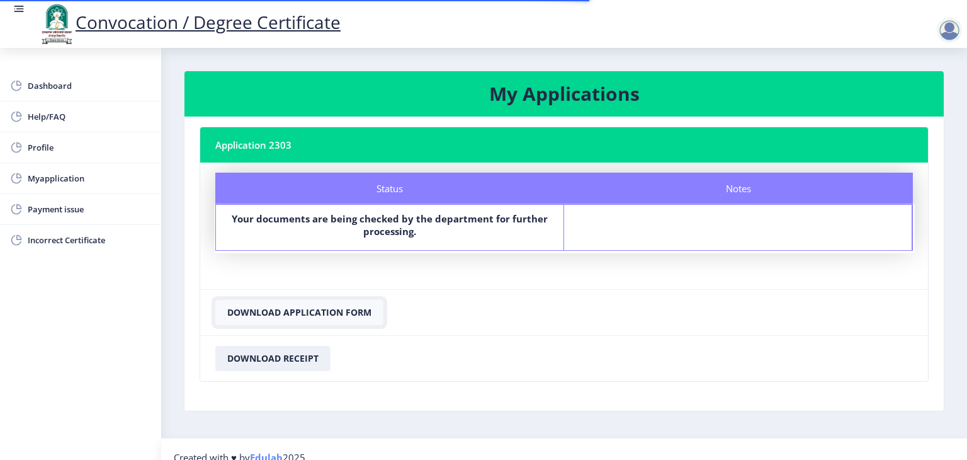
click at [334, 310] on button "Download Application Form" at bounding box center [299, 312] width 168 height 25
click at [292, 358] on button "Download Receipt" at bounding box center [272, 358] width 115 height 25
click at [951, 34] on div at bounding box center [949, 30] width 25 height 25
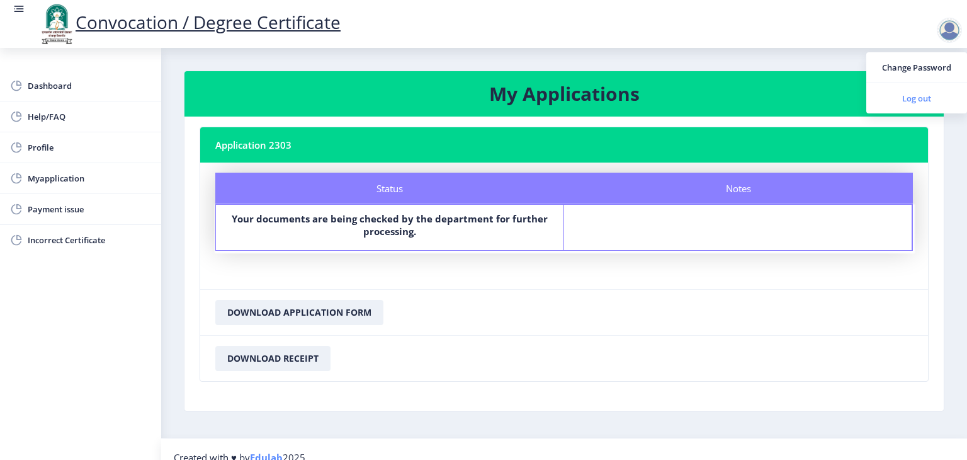
click at [903, 103] on span "Log out" at bounding box center [917, 98] width 81 height 15
